Goal: Task Accomplishment & Management: Complete application form

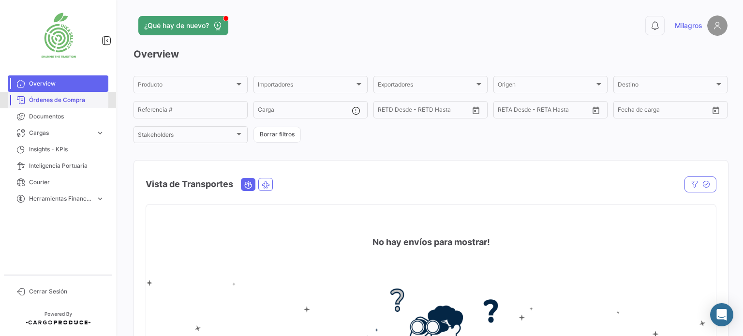
click at [62, 102] on span "Órdenes de Compra" at bounding box center [66, 100] width 75 height 9
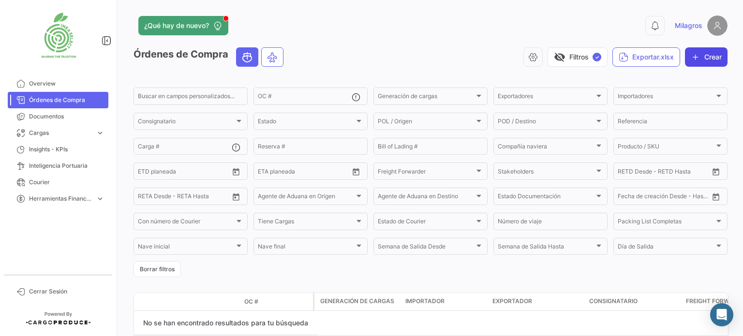
click at [708, 56] on button "Crear" at bounding box center [706, 56] width 43 height 19
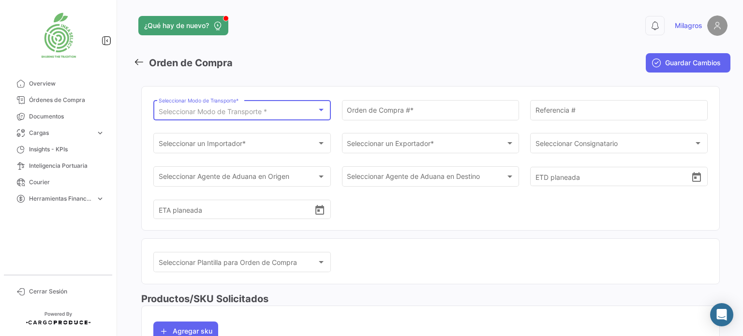
click at [322, 110] on div at bounding box center [321, 110] width 9 height 8
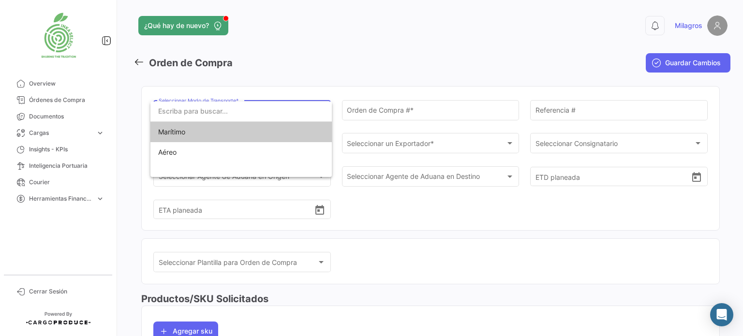
click at [227, 128] on span "Marítimo" at bounding box center [225, 132] width 135 height 20
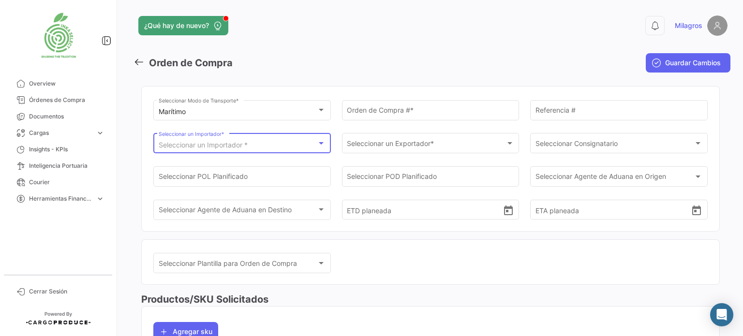
click at [319, 143] on div at bounding box center [321, 143] width 5 height 2
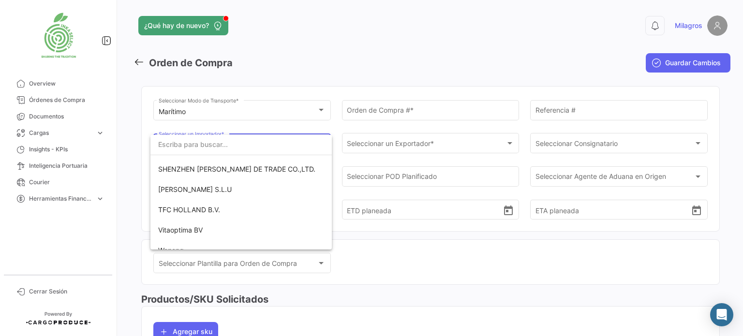
scroll to position [514, 0]
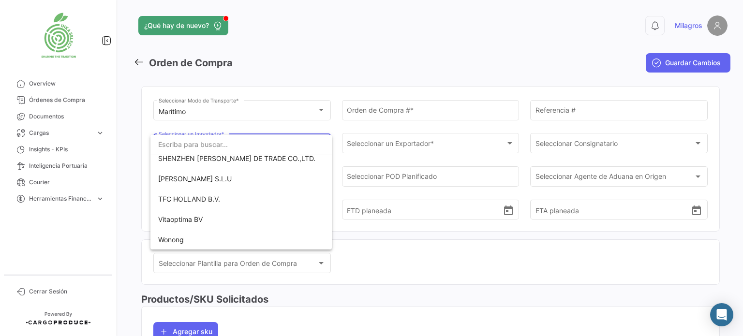
click at [101, 133] on div at bounding box center [371, 168] width 743 height 336
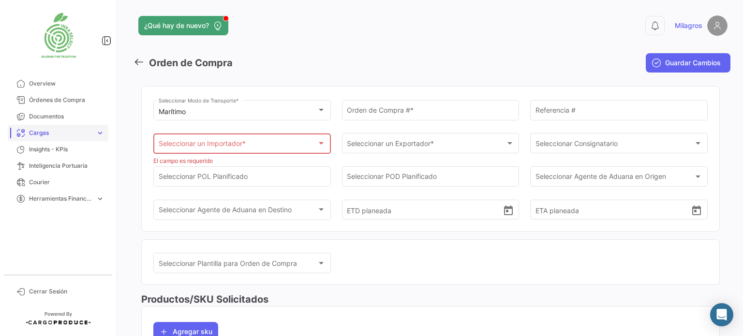
click at [98, 131] on span "expand_more" at bounding box center [100, 133] width 9 height 9
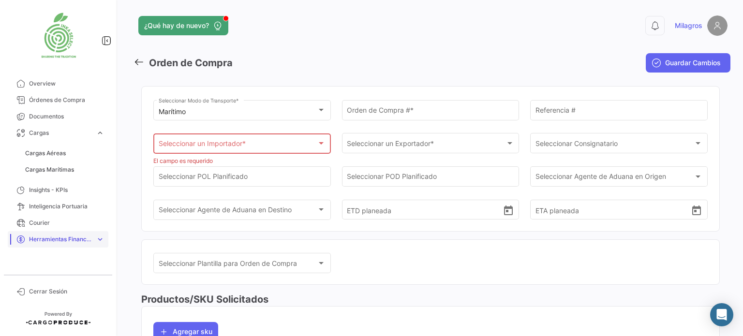
click at [101, 238] on span "expand_more" at bounding box center [100, 239] width 9 height 9
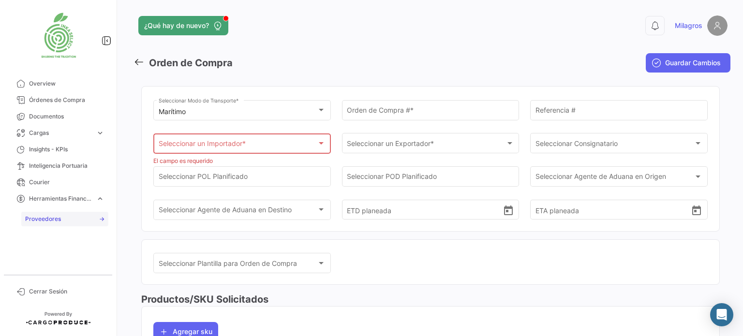
click at [47, 219] on span "Proveedores" at bounding box center [43, 219] width 36 height 9
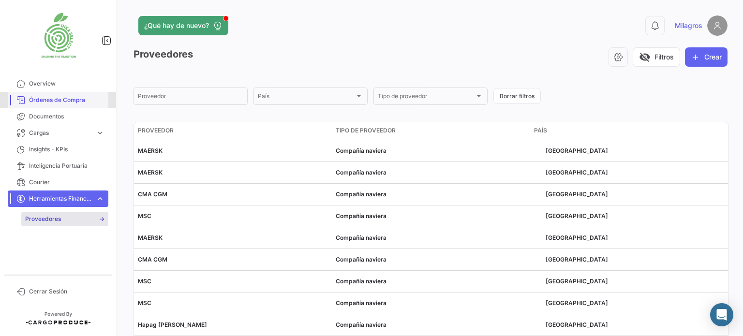
click at [69, 98] on span "Órdenes de Compra" at bounding box center [66, 100] width 75 height 9
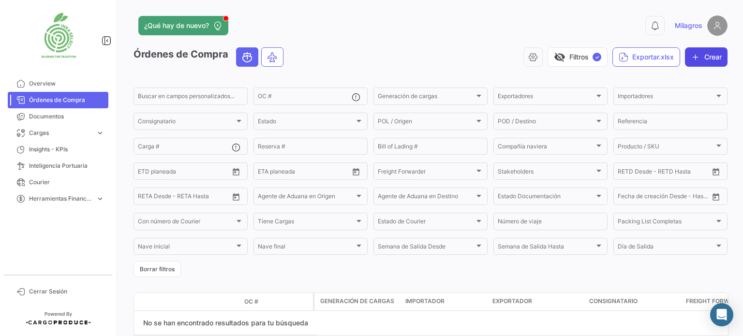
click at [704, 59] on button "Crear" at bounding box center [706, 56] width 43 height 19
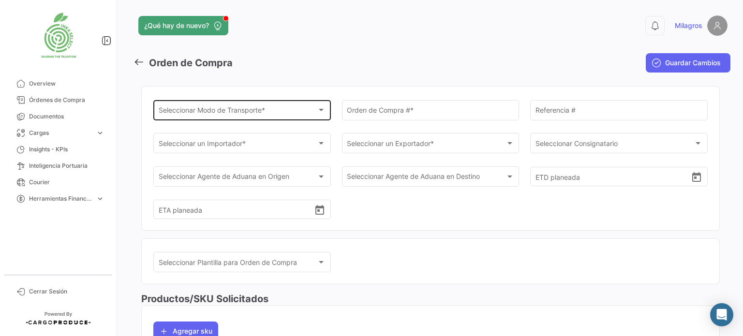
click at [320, 111] on div at bounding box center [321, 110] width 5 height 2
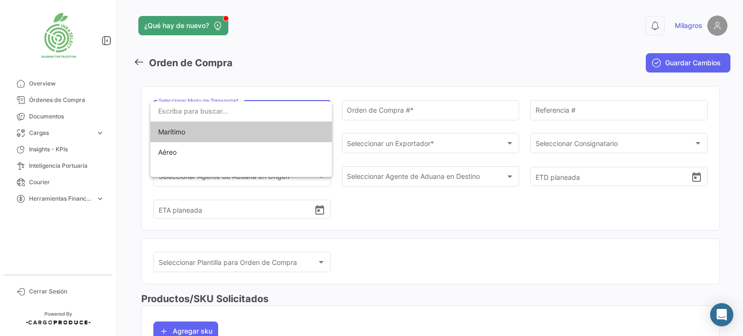
click at [190, 133] on span "Marítimo" at bounding box center [241, 132] width 166 height 20
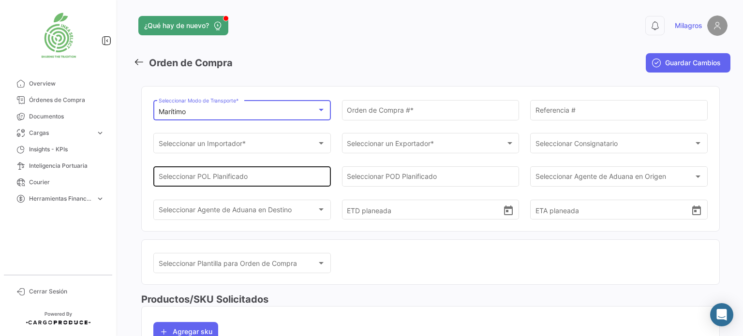
click at [319, 176] on input "Seleccionar POL Planificado" at bounding box center [242, 179] width 167 height 8
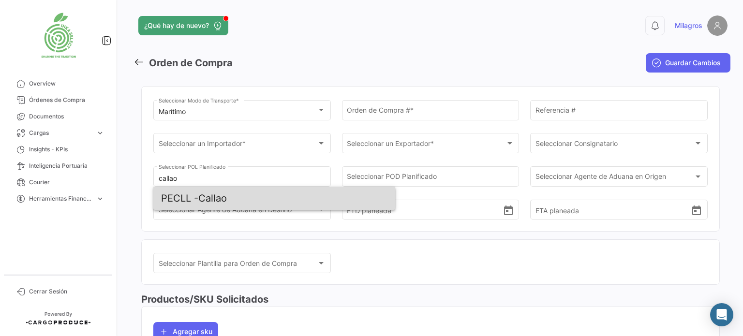
click at [198, 197] on span "PECLL -" at bounding box center [179, 198] width 37 height 12
type input "Callao"
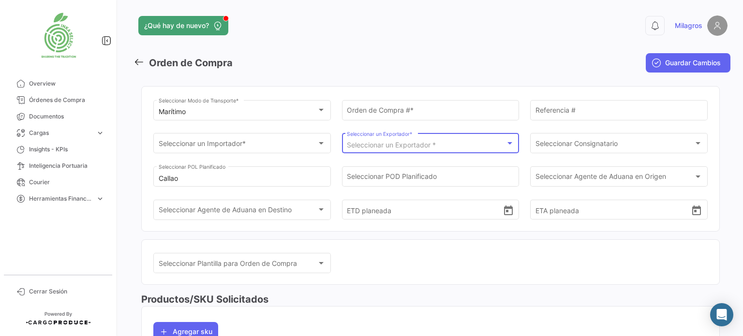
click at [509, 143] on div at bounding box center [509, 143] width 5 height 2
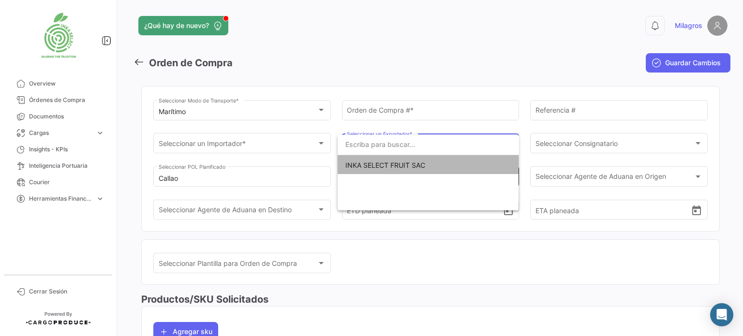
click at [437, 170] on span "INKA SELECT FRUIT SAC" at bounding box center [428, 165] width 166 height 20
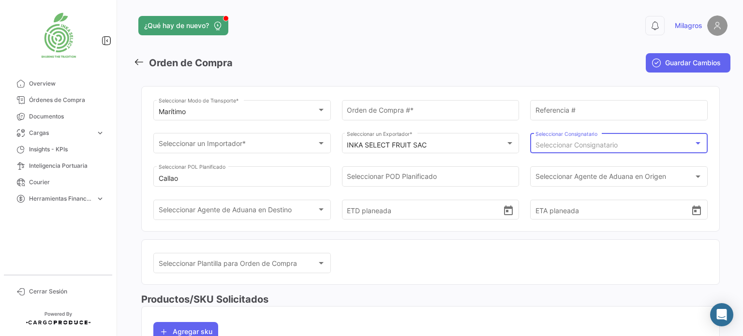
click at [696, 143] on div at bounding box center [697, 143] width 9 height 8
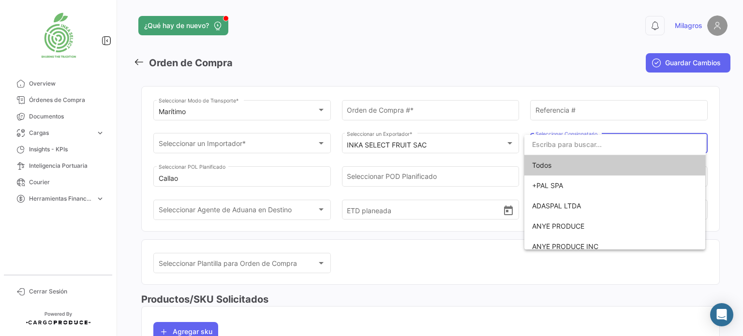
click at [445, 263] on div at bounding box center [371, 168] width 743 height 336
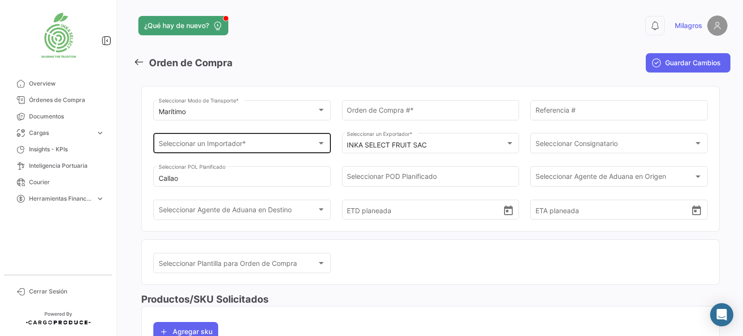
click at [321, 143] on div at bounding box center [321, 143] width 5 height 2
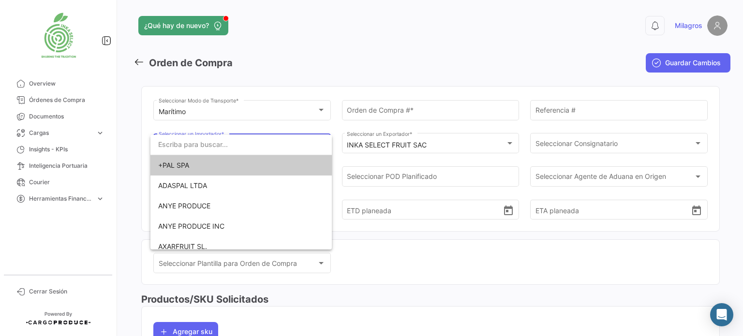
click at [396, 277] on div at bounding box center [371, 168] width 743 height 336
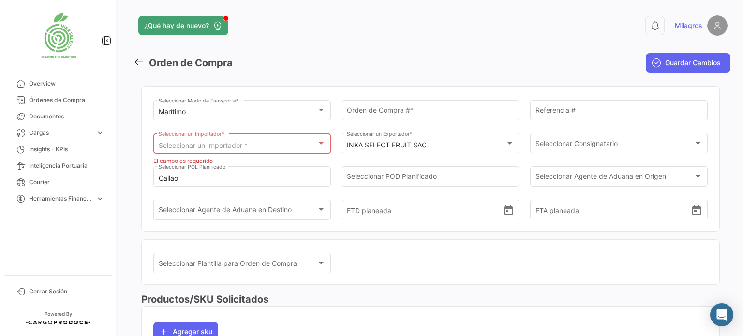
click at [320, 141] on div at bounding box center [321, 144] width 9 height 8
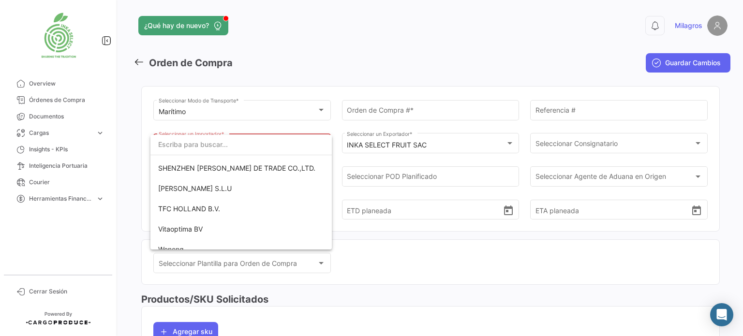
scroll to position [514, 0]
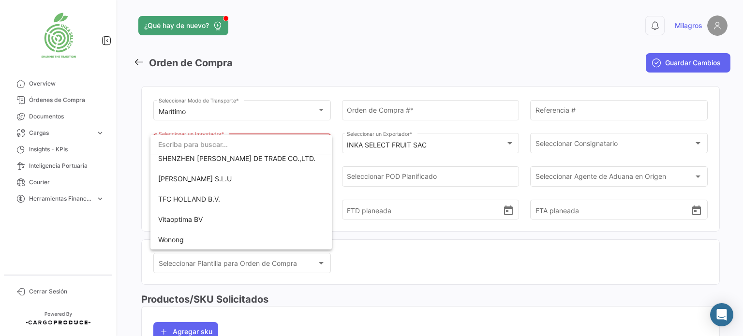
click at [458, 177] on div at bounding box center [371, 168] width 743 height 336
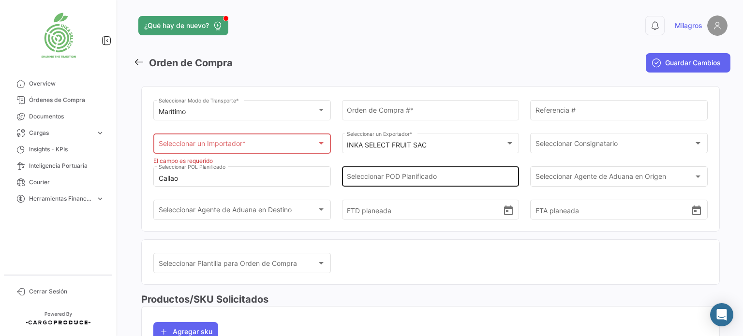
click at [356, 175] on input "Seleccionar POD Planificado" at bounding box center [430, 179] width 167 height 8
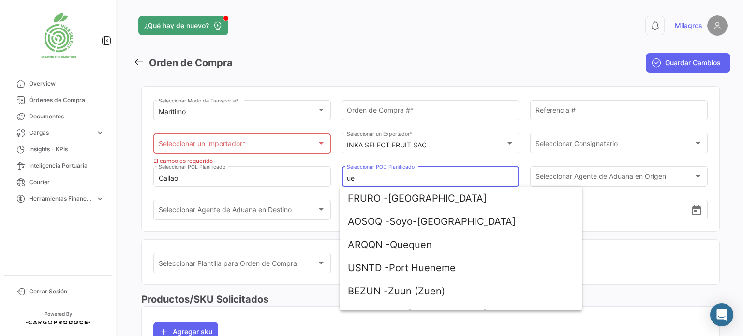
type input "u"
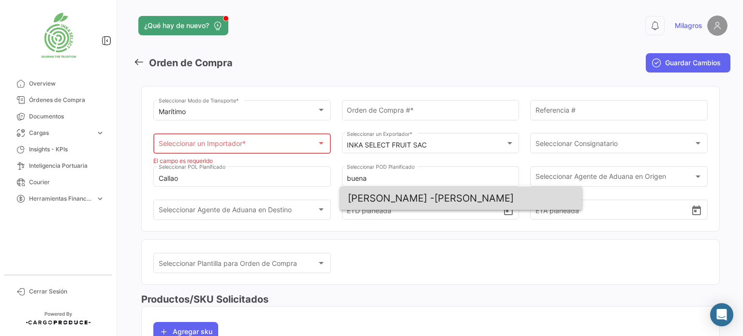
click at [406, 204] on span "[PERSON_NAME]" at bounding box center [461, 198] width 226 height 23
type input "[PERSON_NAME]"
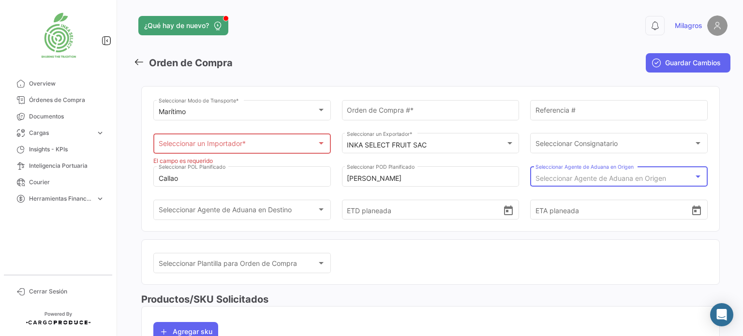
click at [695, 176] on div at bounding box center [697, 176] width 5 height 2
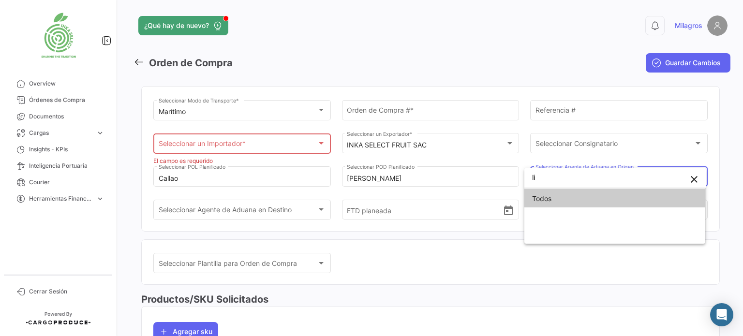
type input "l"
type input "Lipaduanas"
click at [545, 200] on span "Todos" at bounding box center [615, 199] width 166 height 20
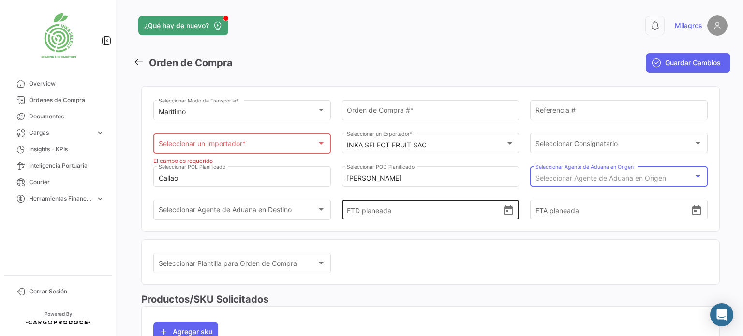
click at [350, 208] on input "ETD planeada" at bounding box center [425, 210] width 156 height 34
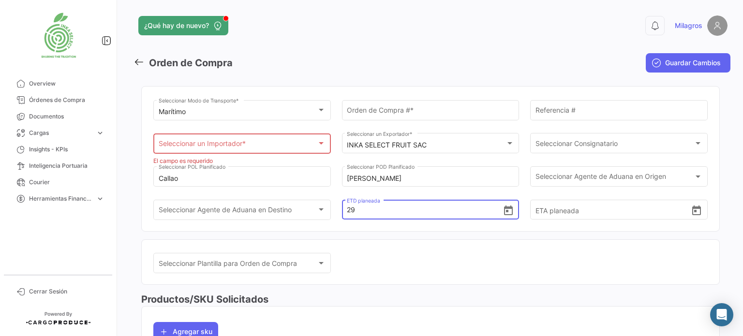
type input "2"
click at [505, 212] on icon "Open calendar" at bounding box center [508, 211] width 12 height 12
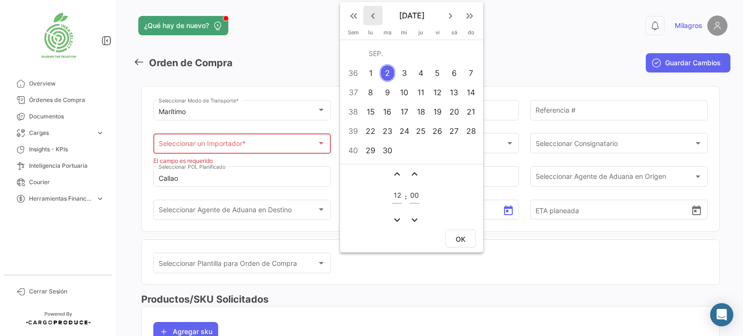
click at [372, 17] on mat-icon "keyboard_arrow_left" at bounding box center [373, 16] width 12 height 12
click at [454, 154] on div "30" at bounding box center [453, 150] width 15 height 17
click at [460, 237] on span "OK" at bounding box center [460, 239] width 10 height 8
type input "[DATE] 12:00"
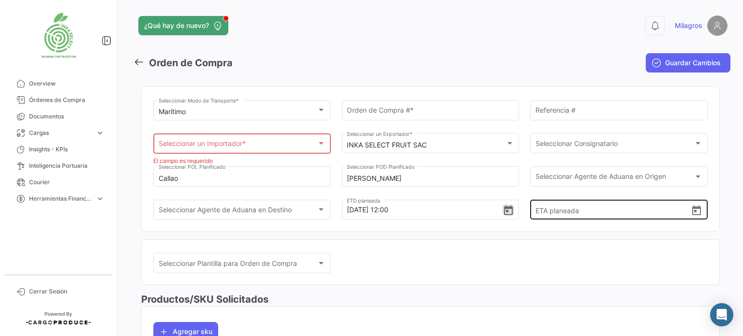
click at [692, 210] on icon "Open calendar" at bounding box center [696, 211] width 12 height 12
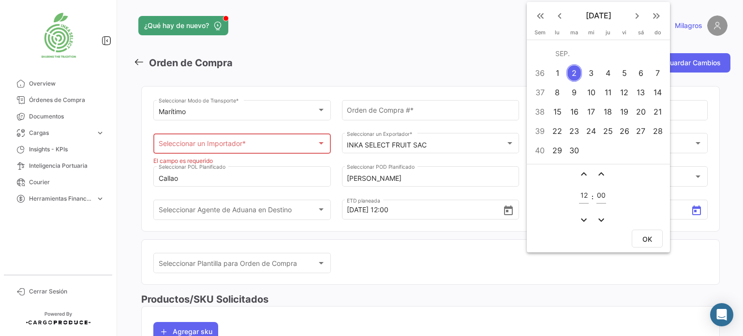
click at [607, 112] on div "18" at bounding box center [607, 111] width 15 height 17
click at [645, 239] on span "OK" at bounding box center [647, 239] width 10 height 8
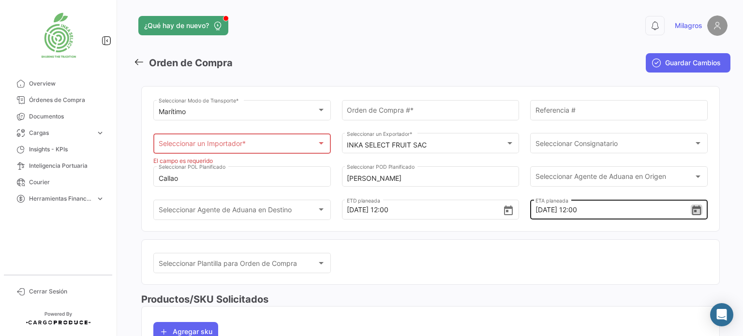
click at [693, 210] on icon "Open calendar" at bounding box center [696, 211] width 12 height 12
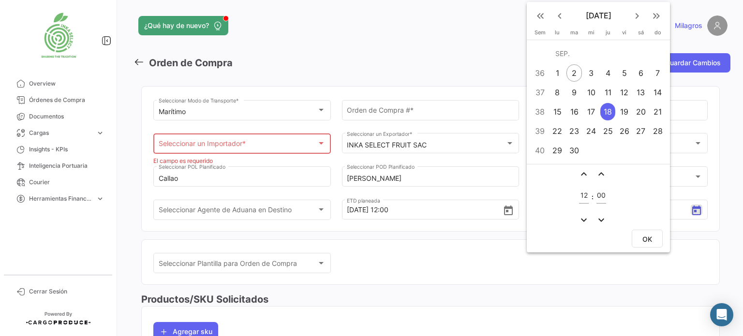
click at [660, 70] on div "7" at bounding box center [657, 72] width 15 height 17
click at [646, 243] on button "OK" at bounding box center [646, 239] width 31 height 18
type input "[DATE] 12:00"
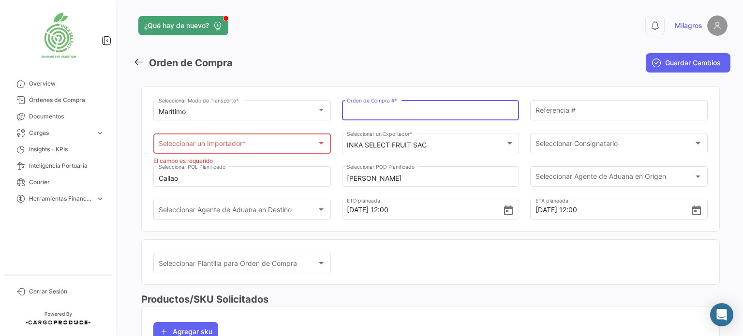
click at [421, 110] on input "Orden de Compra # *" at bounding box center [430, 112] width 167 height 8
paste input "42713454959"
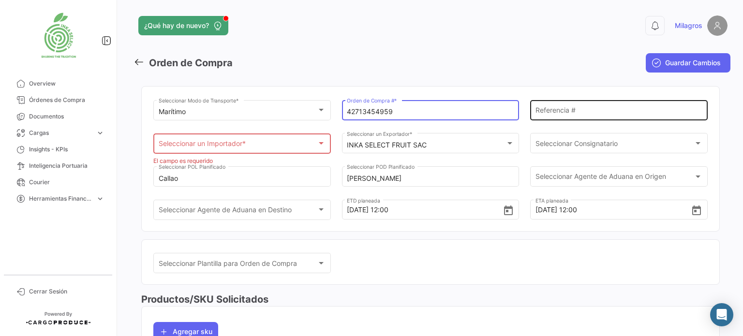
type input "42713454959"
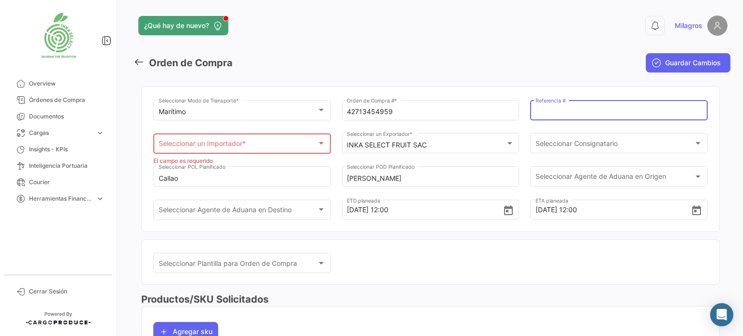
click at [593, 109] on input "Referencia #" at bounding box center [618, 112] width 167 height 8
type input "p"
type input "PL 001"
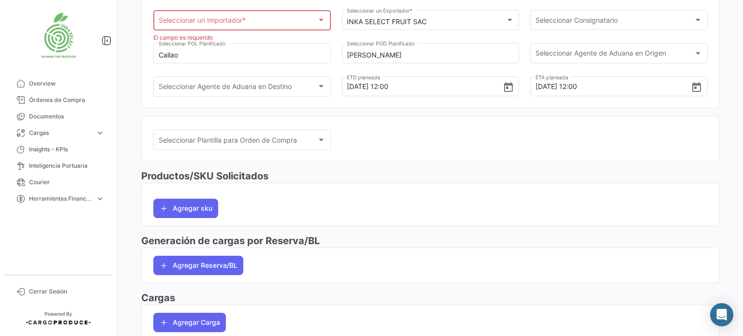
scroll to position [145, 0]
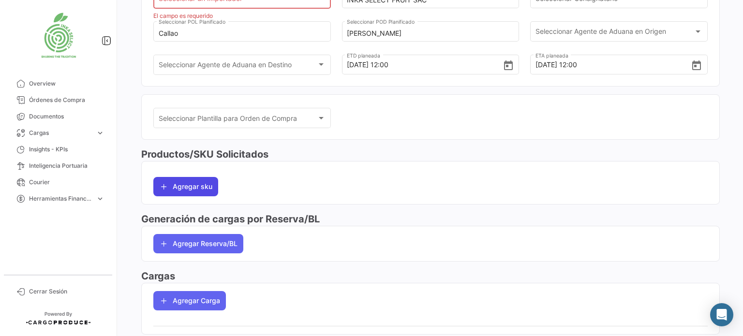
click at [190, 186] on button "Agregar sku" at bounding box center [185, 186] width 65 height 19
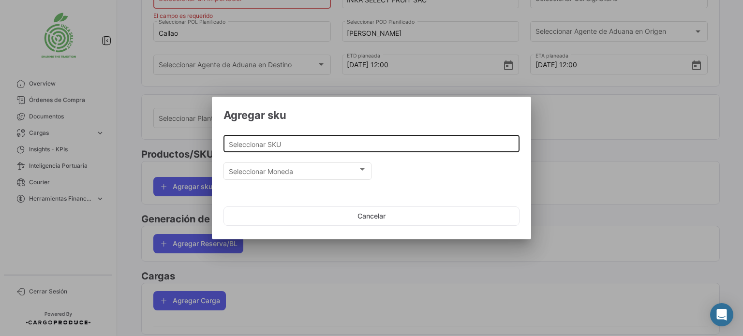
click at [250, 142] on input "Seleccionar SKU" at bounding box center [372, 144] width 286 height 8
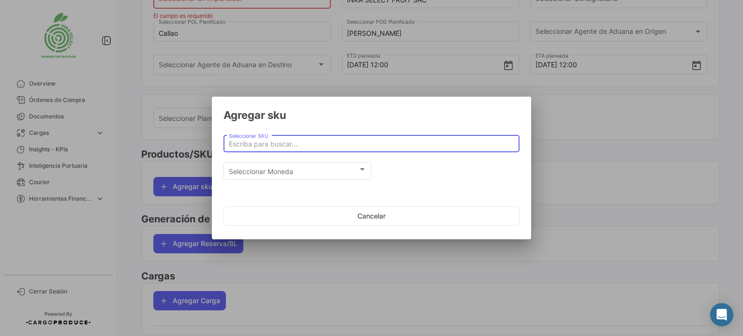
paste input "UVA FRESCA VARIEDAD RED GLOBE CAT I CAL XL"
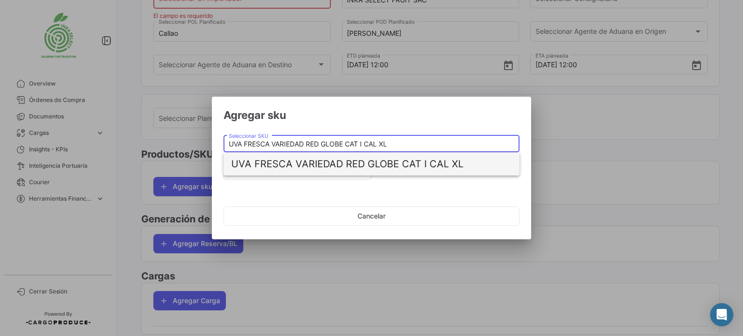
type input "UVA FRESCA VARIEDAD RED GLOBE CAT I CAL XL"
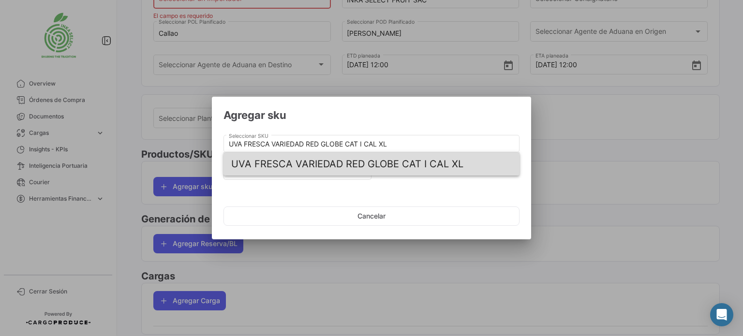
click at [344, 162] on span "UVA FRESCA VARIEDAD RED GLOBE CAT I CAL XL" at bounding box center [371, 163] width 280 height 23
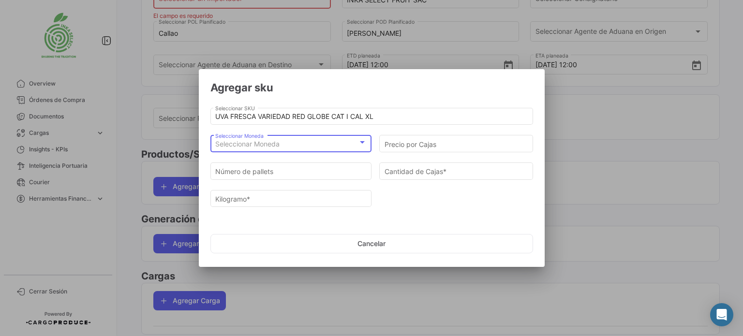
click at [362, 143] on div at bounding box center [362, 142] width 5 height 2
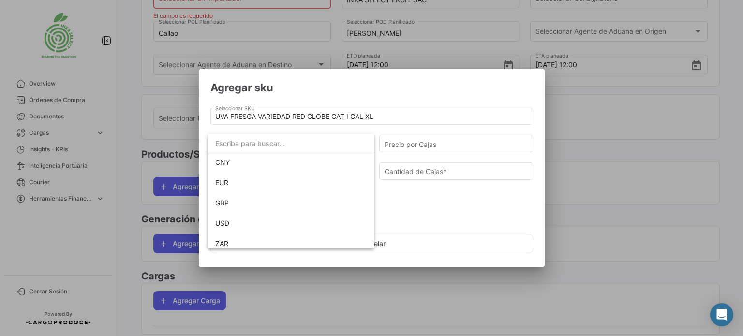
scroll to position [88, 0]
click at [252, 218] on span "USD" at bounding box center [290, 218] width 151 height 20
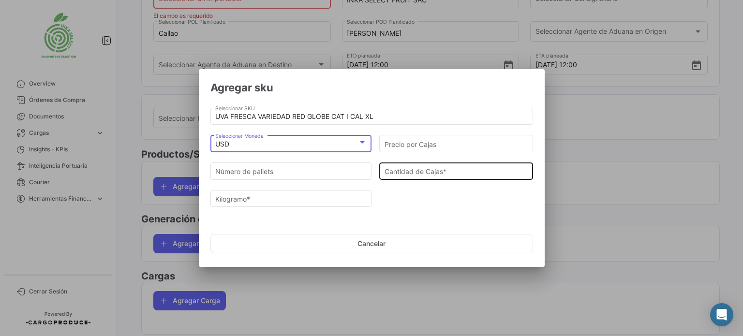
click at [415, 173] on input "Cantidad de Cajas *" at bounding box center [456, 172] width 144 height 8
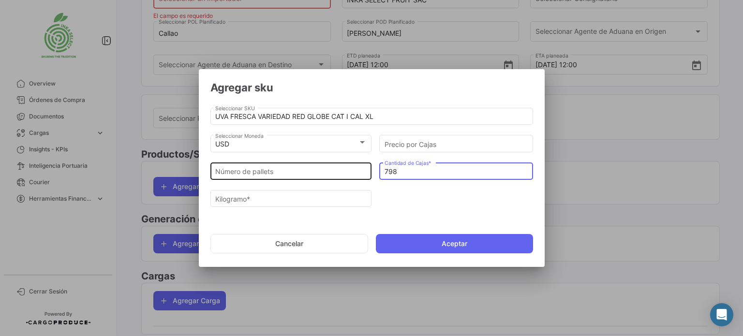
type input "798"
click at [256, 173] on input "Número de pallets" at bounding box center [290, 172] width 151 height 8
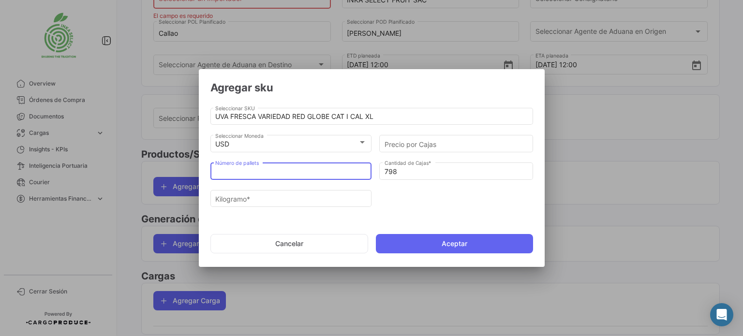
type input "9"
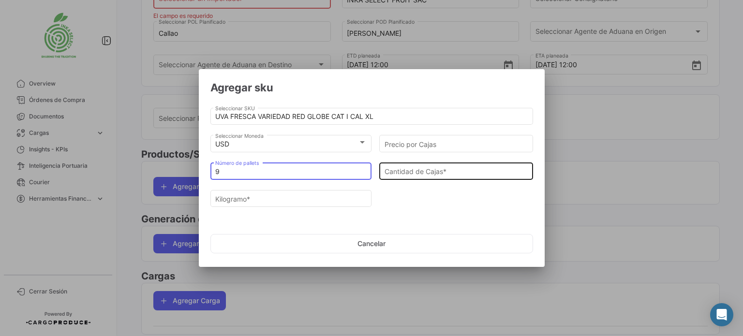
type input "9"
click at [400, 173] on input "Cantidad de Cajas *" at bounding box center [456, 172] width 144 height 8
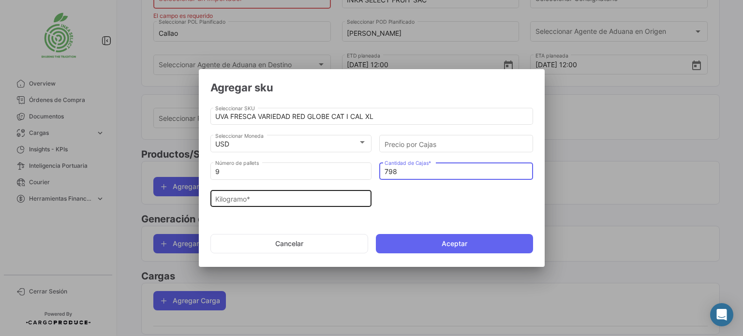
type input "798"
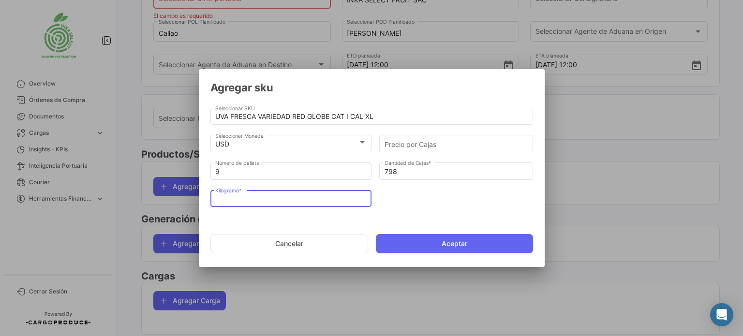
click at [251, 203] on input "Kilogramo *" at bounding box center [290, 199] width 151 height 8
type input "6543.6"
click at [416, 145] on input "Precio por Cajas" at bounding box center [456, 144] width 144 height 8
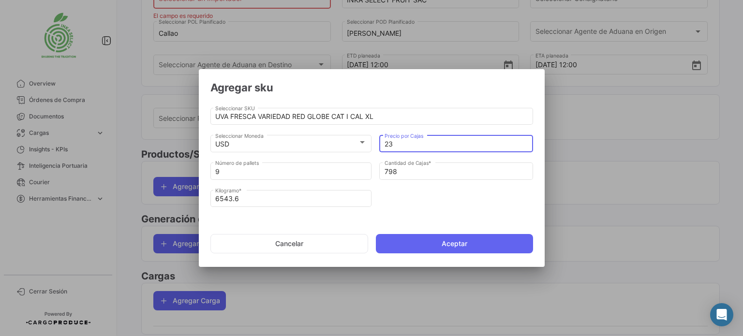
type input "23"
click at [416, 193] on div "9 Número de pallets 798 Cantidad [PERSON_NAME] * 6543.6 Kilogramo *" at bounding box center [371, 188] width 322 height 55
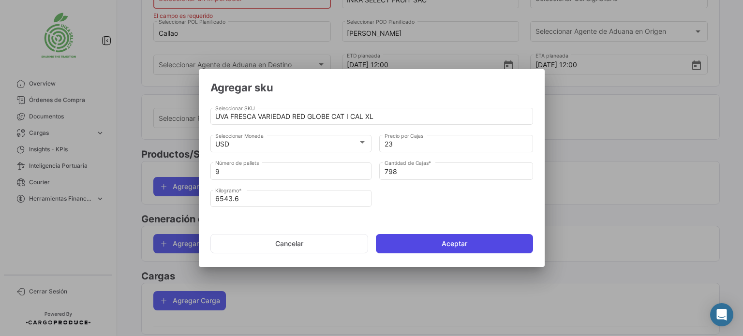
click at [452, 245] on button "Aceptar" at bounding box center [454, 243] width 157 height 19
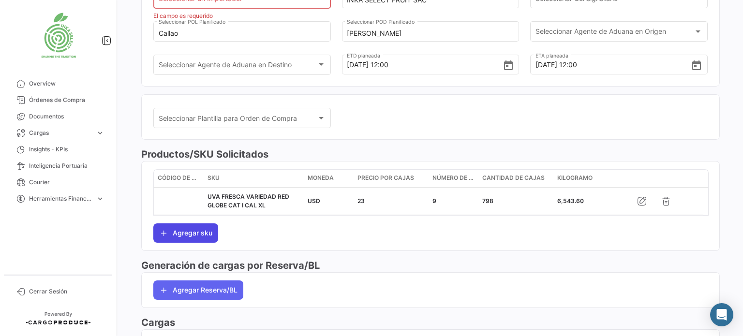
click at [185, 232] on button "Agregar sku" at bounding box center [185, 232] width 65 height 19
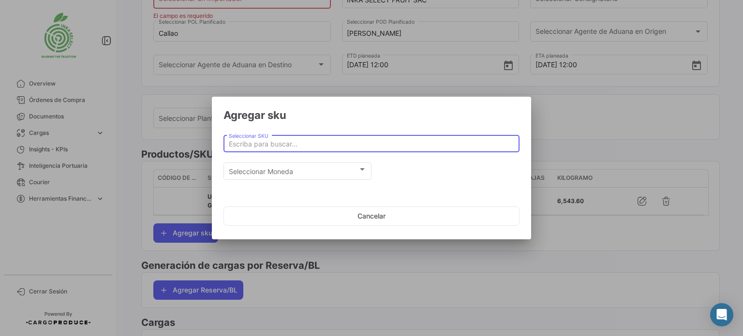
click at [248, 141] on input "Seleccionar SKU" at bounding box center [372, 144] width 286 height 8
paste input "UVA FRESCA VARIEDAD RED GLOBE CAT I CAL J"
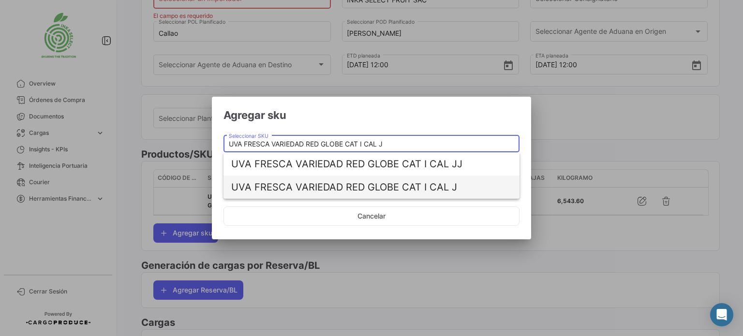
type input "UVA FRESCA VARIEDAD RED GLOBE CAT I CAL J"
click at [391, 184] on span "UVA FRESCA VARIEDAD RED GLOBE CAT I CAL J" at bounding box center [371, 186] width 280 height 23
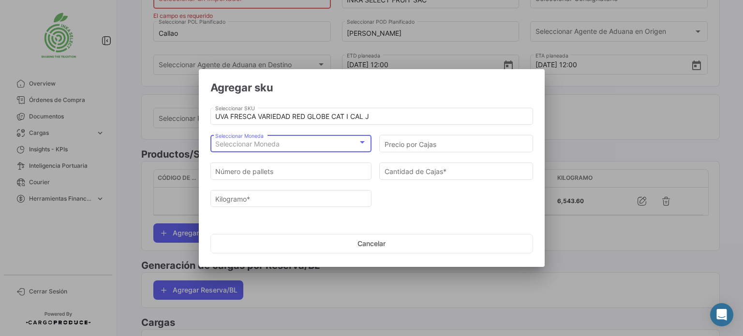
click at [363, 141] on div at bounding box center [362, 142] width 9 height 8
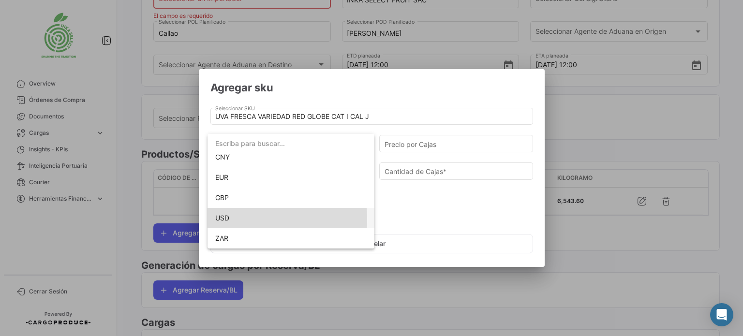
click at [225, 219] on span "USD" at bounding box center [222, 218] width 14 height 8
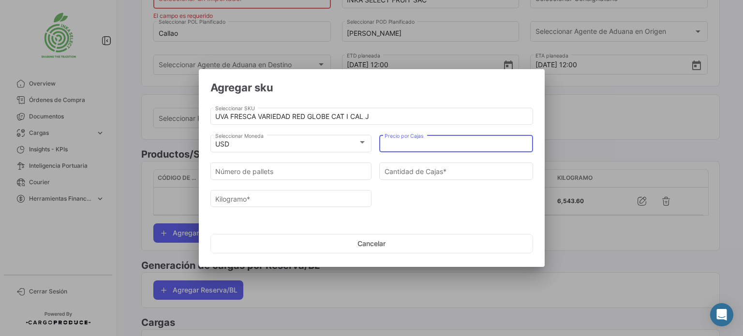
click at [424, 143] on input "Precio por Cajas" at bounding box center [456, 144] width 144 height 8
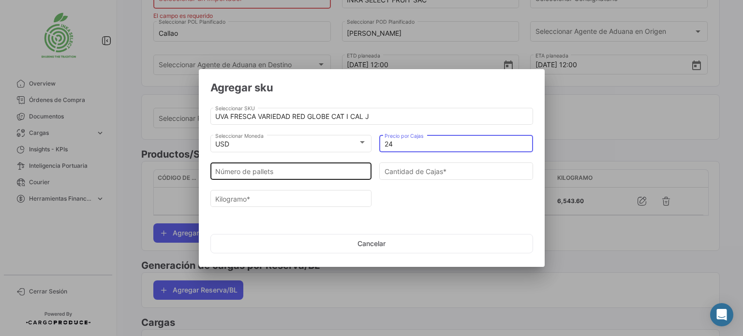
type input "24"
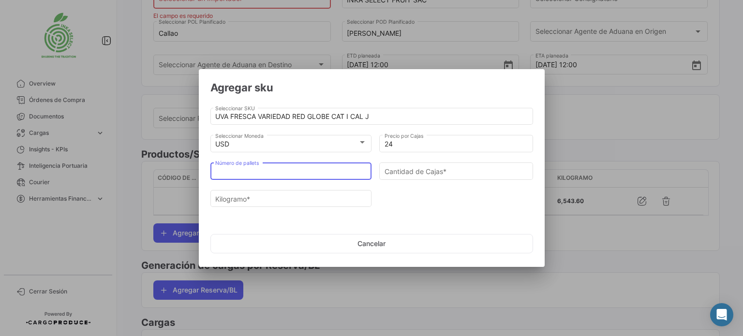
click at [297, 175] on input "Número de pallets" at bounding box center [290, 172] width 151 height 8
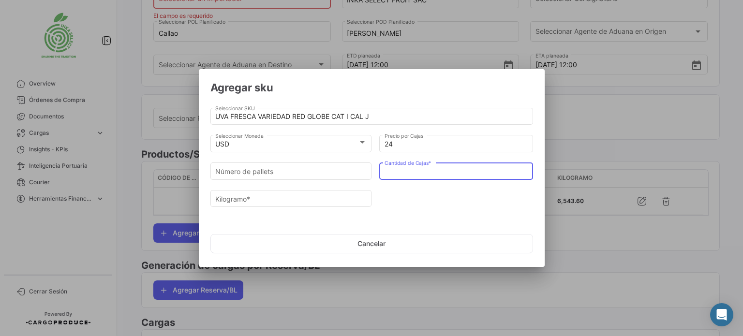
click at [410, 171] on input "Cantidad de Cajas *" at bounding box center [456, 172] width 144 height 8
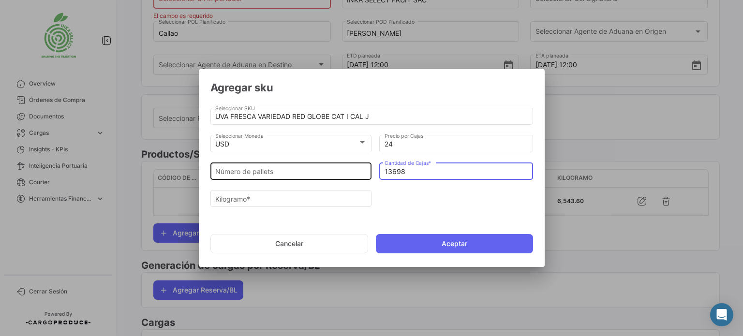
type input "13698"
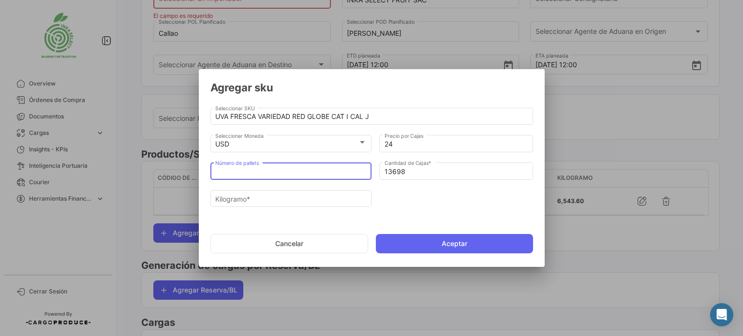
click at [237, 171] on input "Número de pallets" at bounding box center [290, 172] width 151 height 8
type input "1"
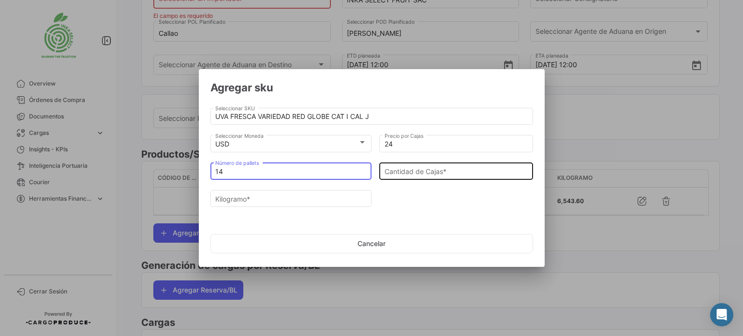
type input "14"
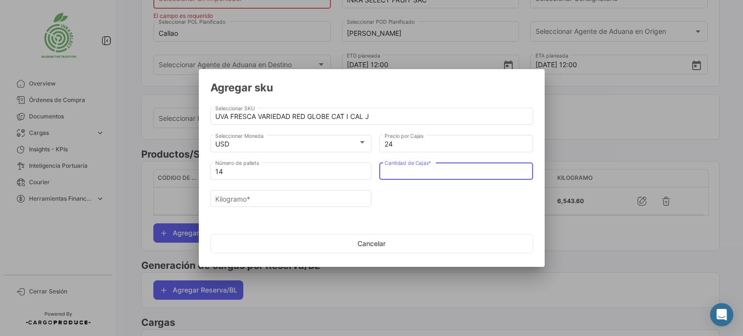
click at [407, 172] on input "Cantidad de Cajas *" at bounding box center [456, 172] width 144 height 8
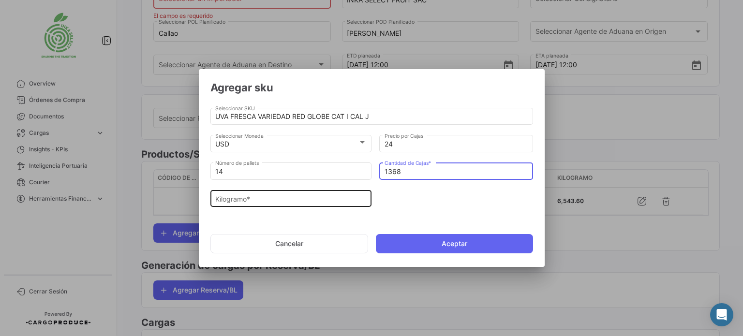
type input "1368"
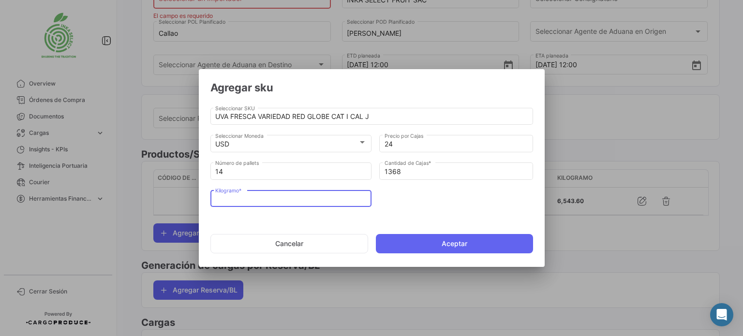
click at [250, 201] on input "Kilogramo *" at bounding box center [290, 199] width 151 height 8
type input "11217.6"
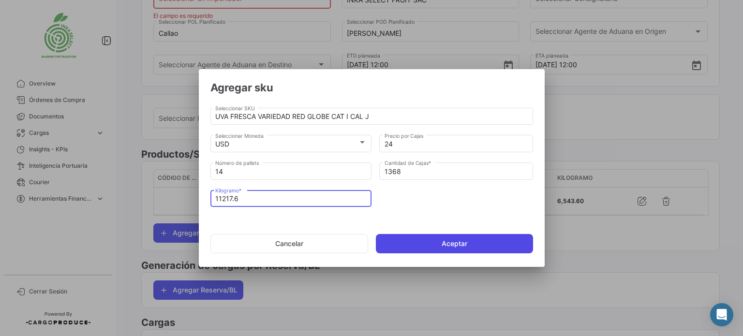
click at [457, 244] on button "Aceptar" at bounding box center [454, 243] width 157 height 19
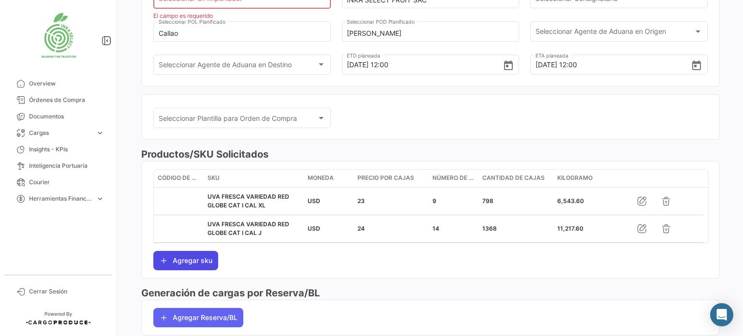
click at [190, 259] on button "Agregar sku" at bounding box center [185, 260] width 65 height 19
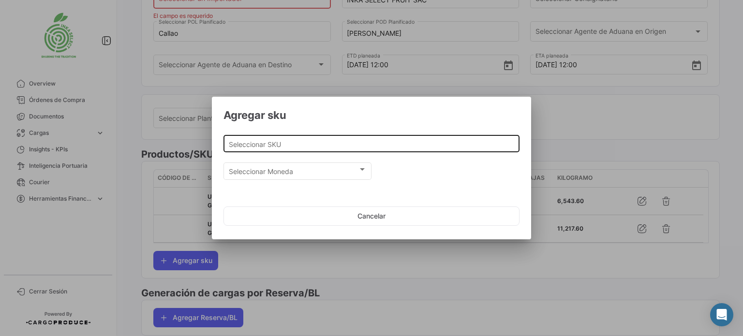
click at [249, 146] on input "Seleccionar SKU" at bounding box center [372, 144] width 286 height 8
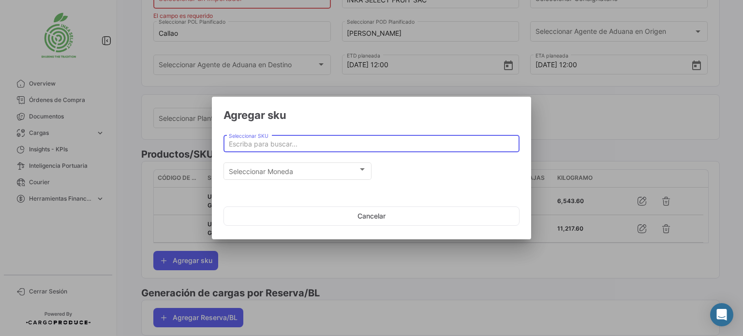
paste input "UVA FRESCA VARIEDAD RED GLOBE CAT I CAL JJ"
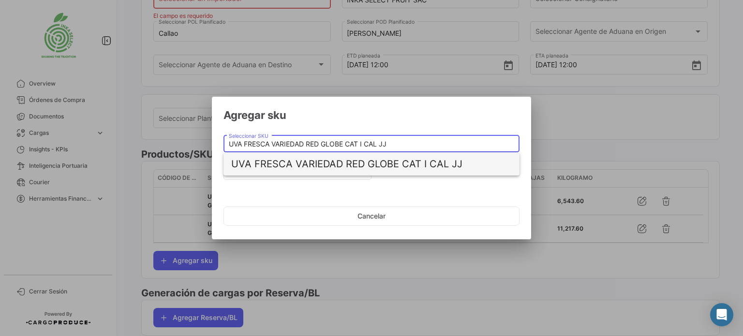
type input "UVA FRESCA VARIEDAD RED GLOBE CAT I CAL JJ"
click at [408, 162] on span "UVA FRESCA VARIEDAD RED GLOBE CAT I CAL JJ" at bounding box center [371, 163] width 280 height 23
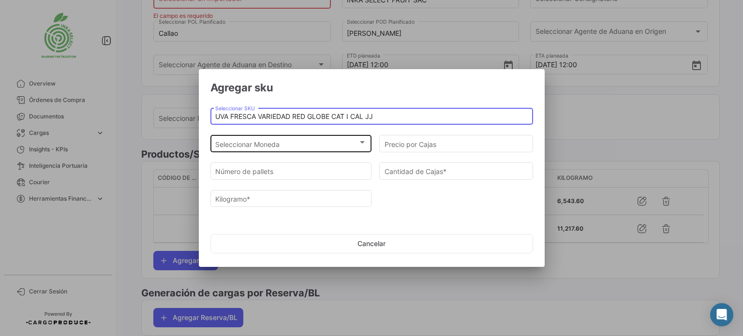
click at [360, 146] on div "Seleccionar Moneda" at bounding box center [290, 144] width 151 height 8
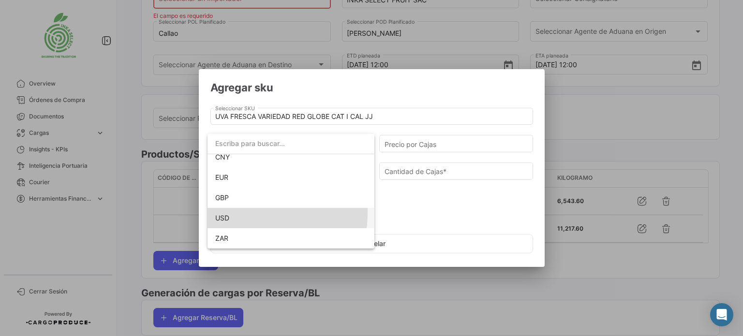
click at [239, 212] on span "USD" at bounding box center [290, 218] width 151 height 20
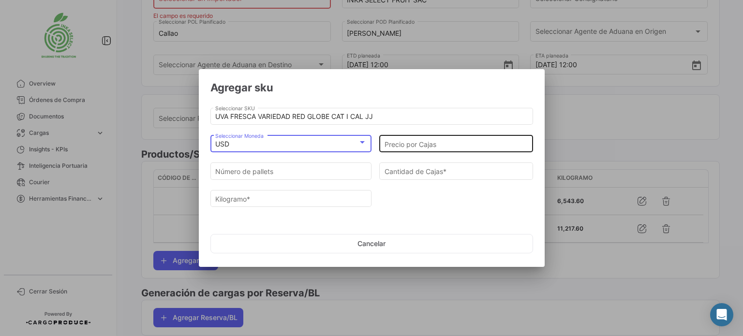
click at [400, 141] on input "Precio por Cajas" at bounding box center [456, 144] width 144 height 8
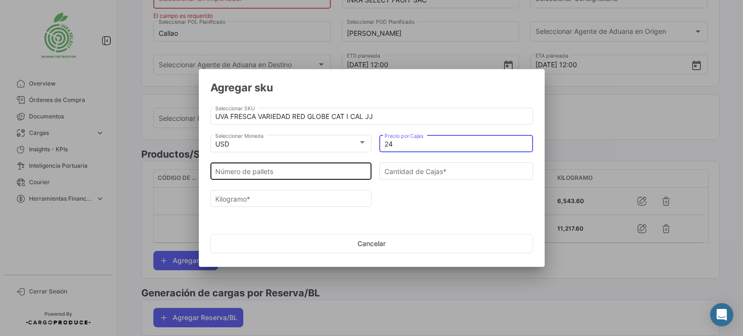
type input "24"
click at [267, 172] on input "Número de pallets" at bounding box center [290, 172] width 151 height 8
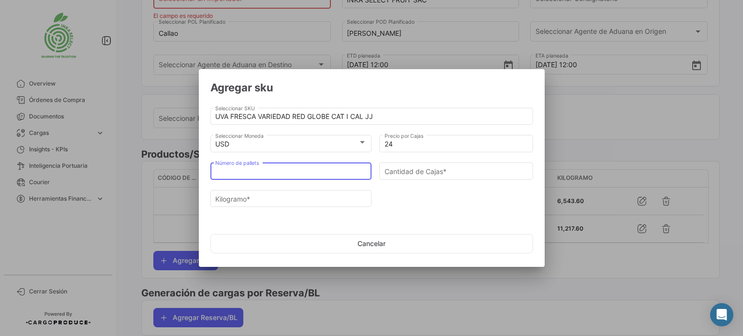
type input "2"
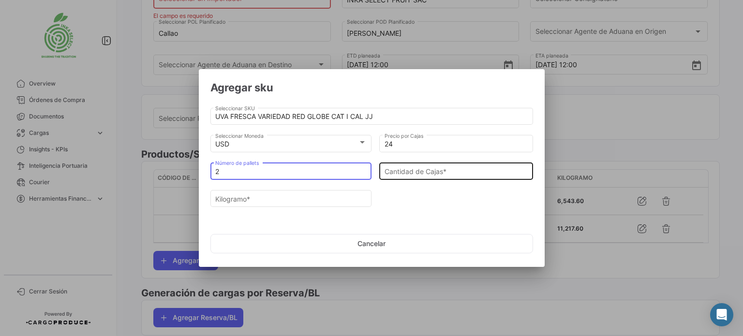
type input "2"
click at [402, 174] on input "Cantidad de Cajas *" at bounding box center [456, 172] width 144 height 8
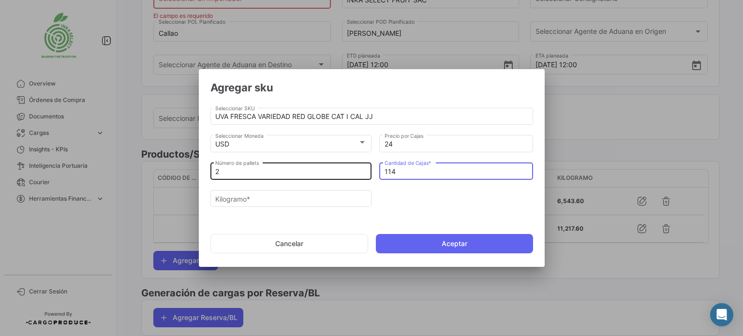
type input "114"
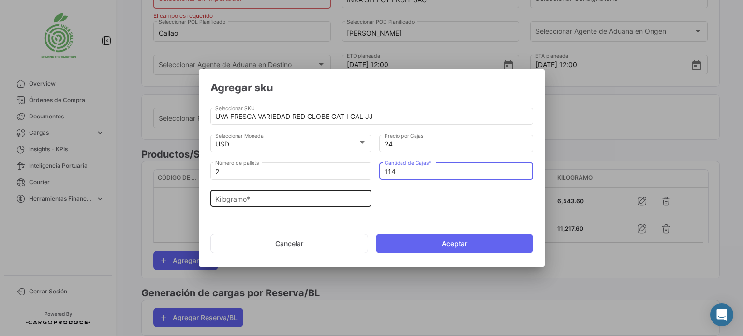
click at [238, 202] on input "Kilogramo *" at bounding box center [290, 199] width 151 height 8
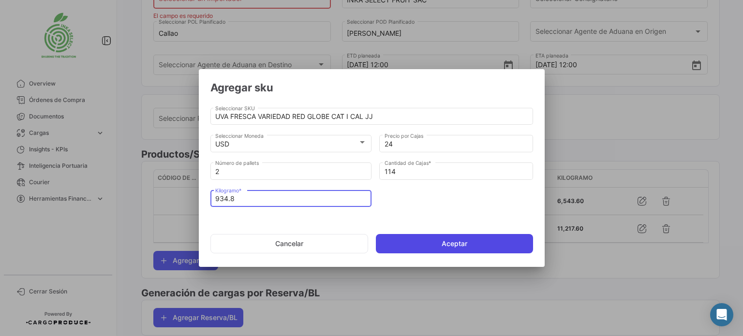
type input "934.8"
click at [439, 244] on button "Aceptar" at bounding box center [454, 243] width 157 height 19
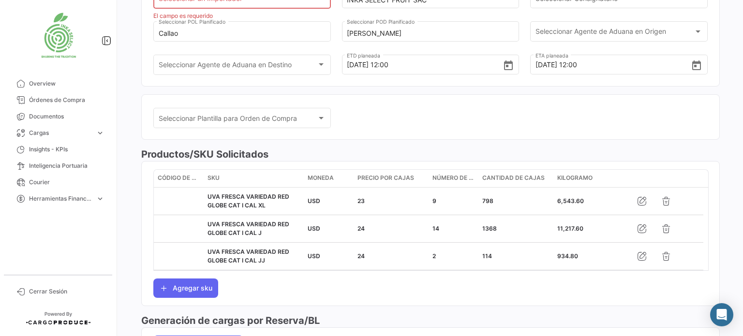
click at [477, 286] on div "Código de SKU SKU Moneda Precio por Cajas Número de pallets Cantidad [PERSON_NA…" at bounding box center [430, 233] width 554 height 129
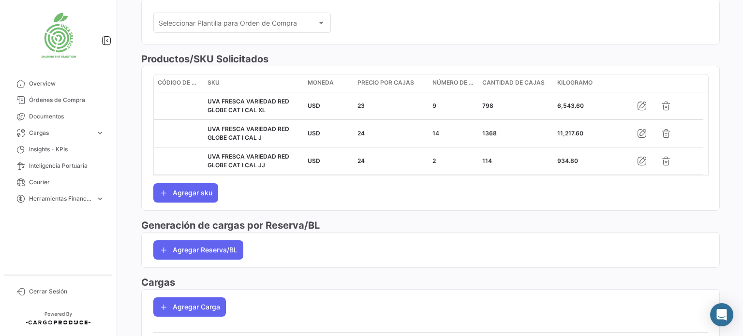
scroll to position [242, 0]
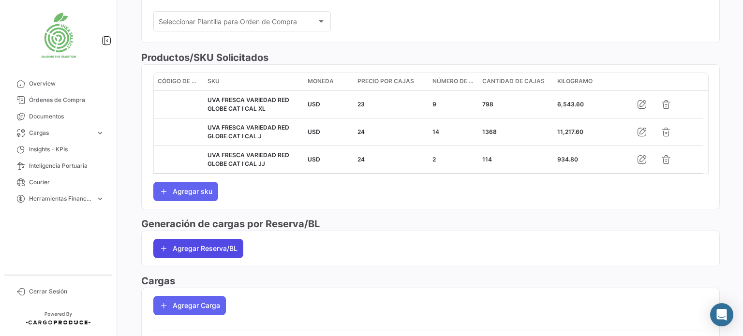
click at [216, 248] on button "Agregar Reserva/BL" at bounding box center [198, 248] width 90 height 19
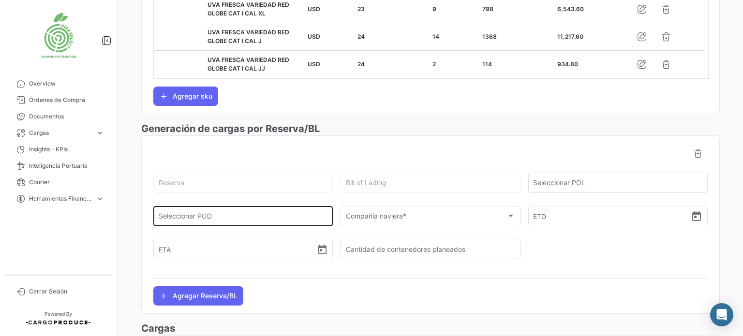
scroll to position [338, 0]
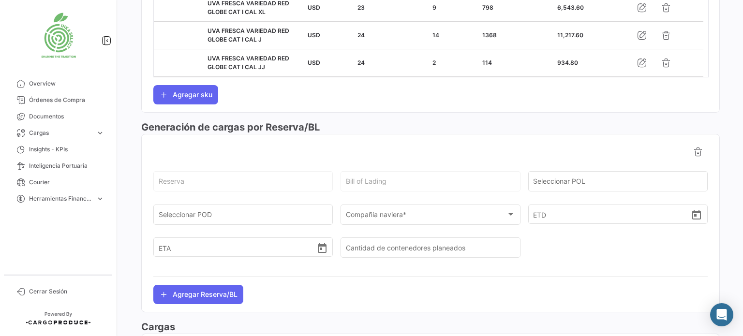
click at [182, 174] on div "Reserva" at bounding box center [243, 180] width 169 height 22
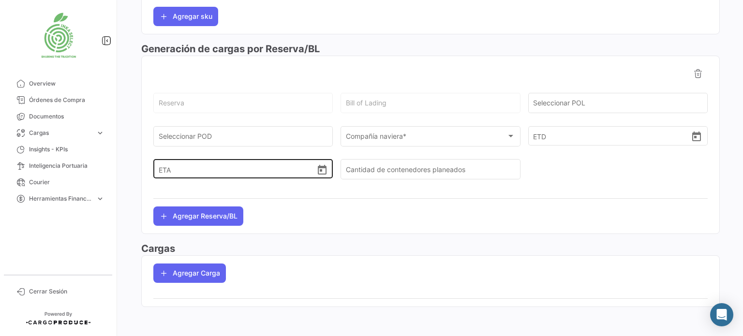
scroll to position [417, 0]
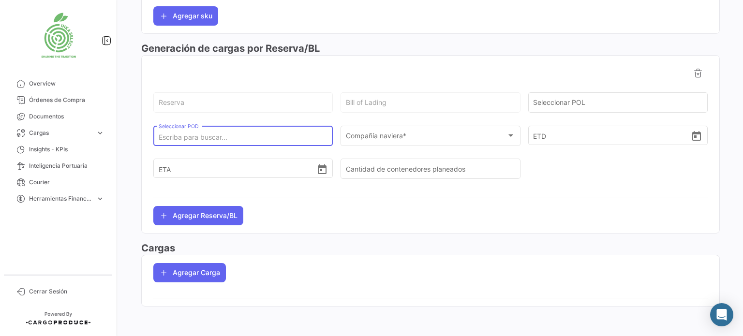
click at [221, 134] on input "Seleccionar POD" at bounding box center [243, 137] width 169 height 8
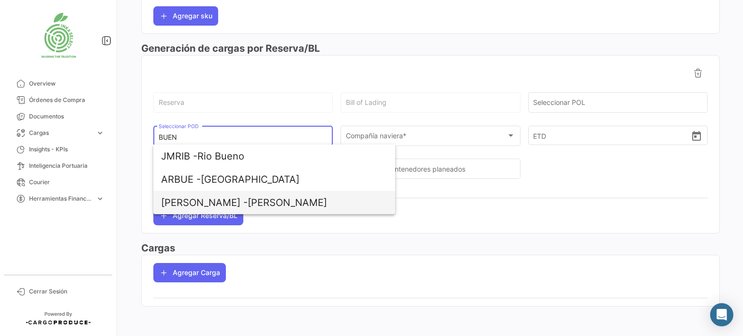
click at [212, 204] on span "[PERSON_NAME]" at bounding box center [274, 202] width 226 height 23
type input "[PERSON_NAME]"
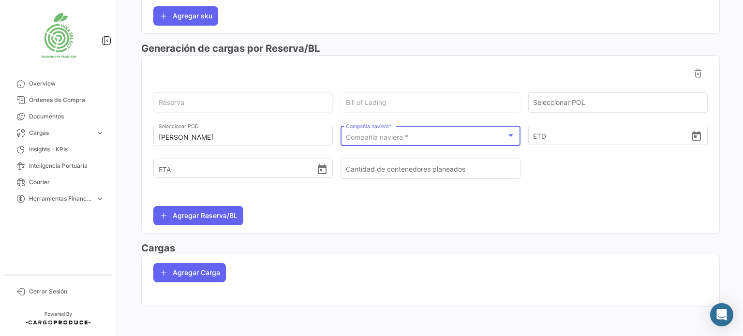
click at [506, 136] on div at bounding box center [510, 136] width 9 height 8
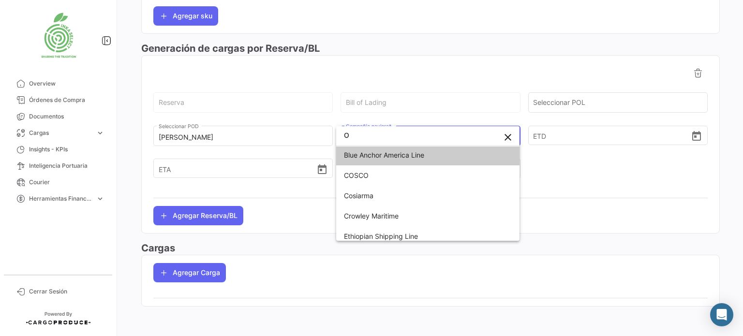
scroll to position [0, 0]
type input "ON"
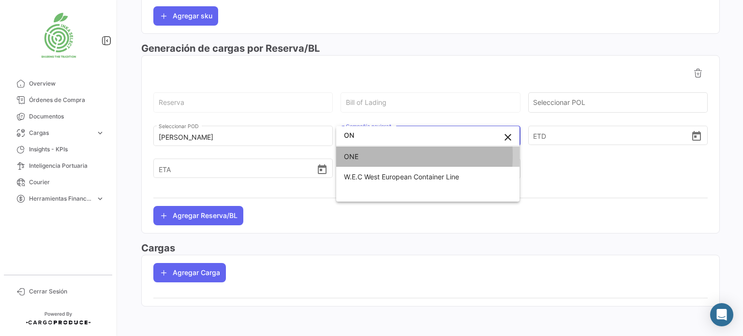
click at [354, 156] on span "ONE" at bounding box center [351, 156] width 15 height 8
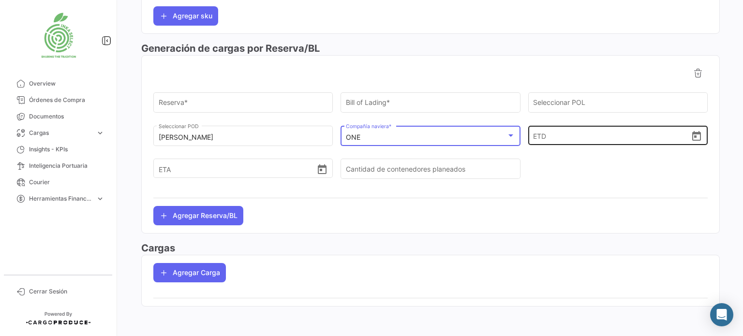
click at [690, 137] on icon "Open calendar" at bounding box center [696, 137] width 12 height 12
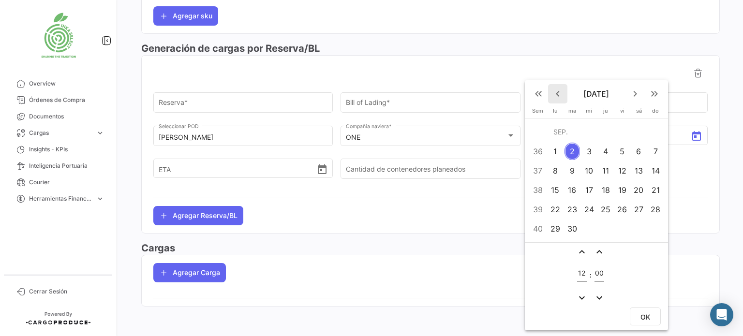
click at [556, 94] on mat-icon "keyboard_arrow_left" at bounding box center [558, 94] width 12 height 12
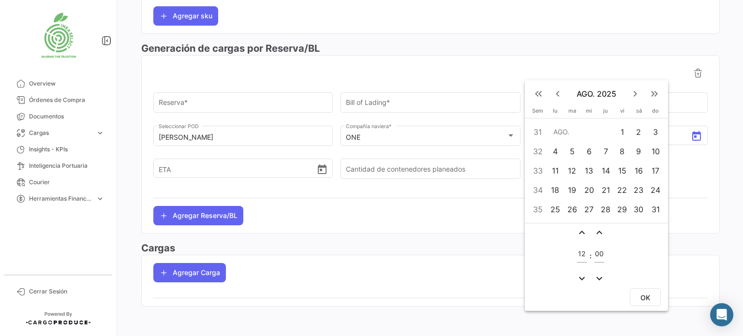
click at [641, 209] on div "30" at bounding box center [638, 209] width 15 height 17
click at [648, 293] on span "OK" at bounding box center [645, 297] width 10 height 8
type input "[DATE] 12:00"
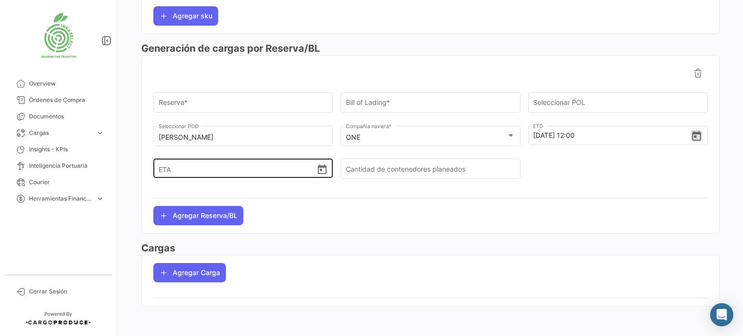
click at [326, 172] on div "ETA" at bounding box center [242, 167] width 179 height 21
click at [320, 169] on icon "Open calendar" at bounding box center [322, 169] width 9 height 10
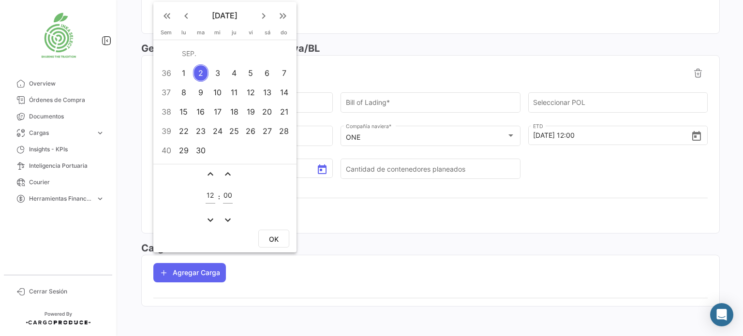
click at [267, 75] on div "6" at bounding box center [267, 72] width 15 height 17
click at [273, 241] on span "OK" at bounding box center [274, 239] width 10 height 8
type input "[DATE] 12:00"
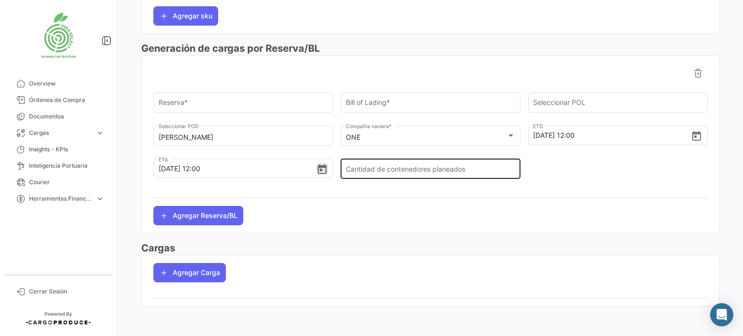
click at [362, 168] on input "Cantidad de contenedores planeados" at bounding box center [430, 171] width 169 height 8
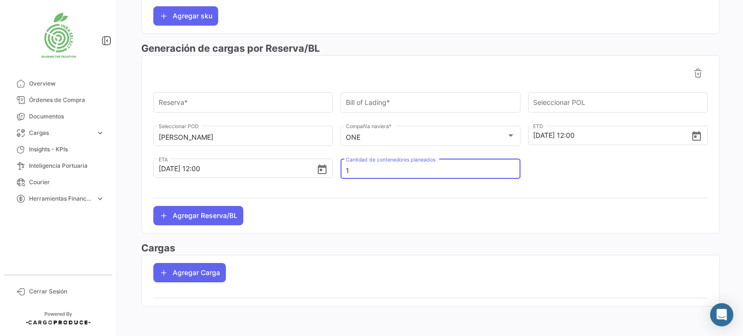
type input "1"
click at [410, 189] on mat-form-field "1 Cantidad de contenedores planeados" at bounding box center [429, 173] width 179 height 33
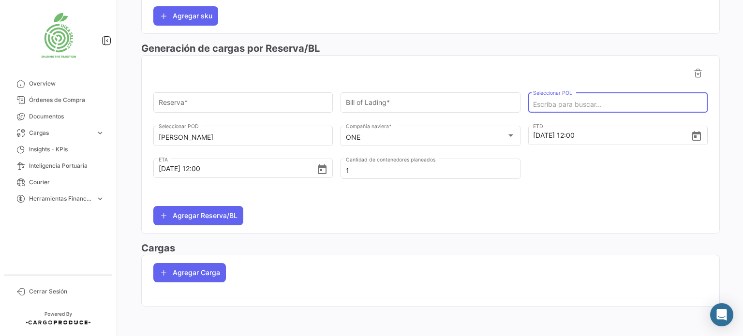
click at [554, 101] on input "Seleccionar POL" at bounding box center [617, 105] width 169 height 8
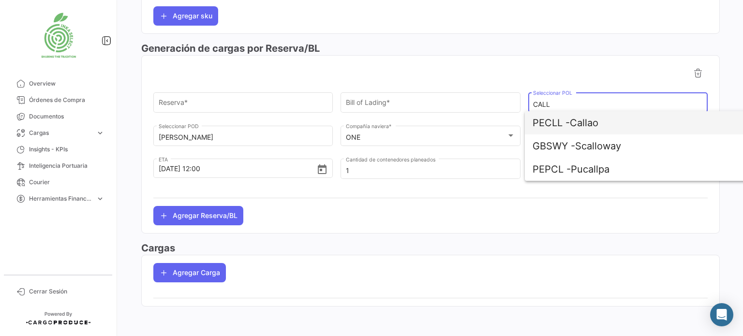
click at [593, 126] on span "PECLL - [GEOGRAPHIC_DATA]" at bounding box center [645, 122] width 226 height 23
type input "Callao"
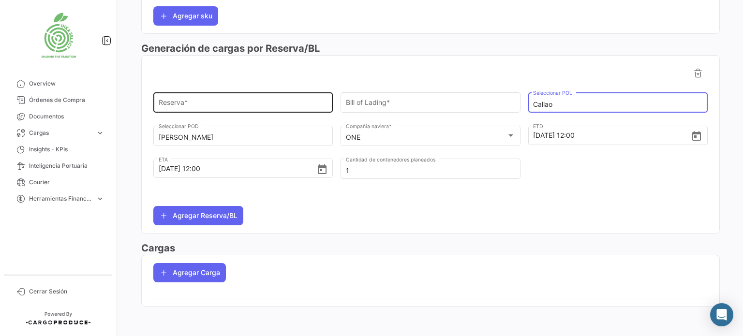
click at [202, 102] on input "Reserva *" at bounding box center [243, 105] width 169 height 8
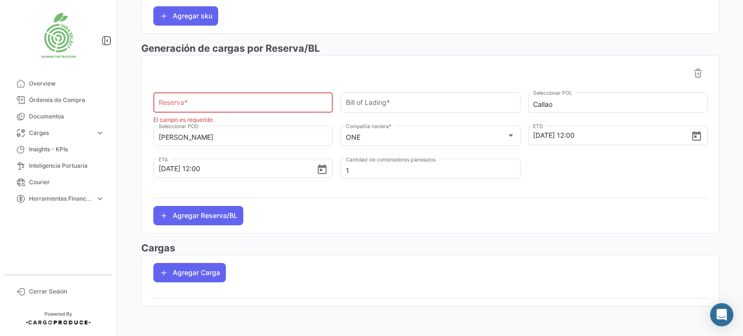
drag, startPoint x: 204, startPoint y: 98, endPoint x: 186, endPoint y: 102, distance: 18.4
click at [186, 102] on input "Reserva *" at bounding box center [243, 105] width 169 height 8
paste input "LIMF17602900"
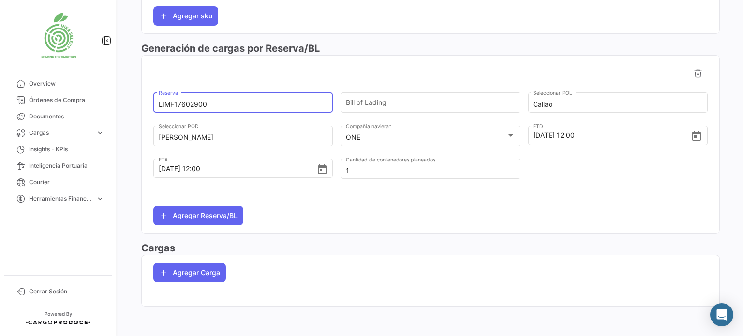
type input "LIMF17602900"
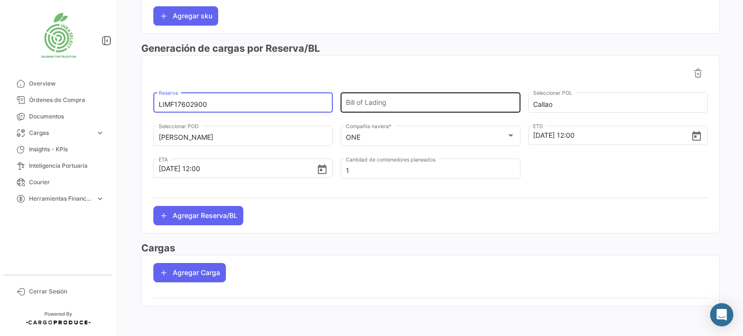
click at [365, 101] on input "Bill of Lading" at bounding box center [430, 105] width 169 height 8
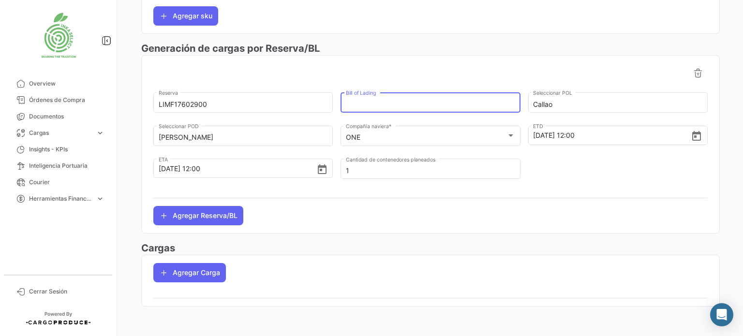
paste input "ONEYLIMF17602900"
type input "ONEYLIMF17602900"
click at [201, 272] on button "Agregar Carga" at bounding box center [189, 272] width 73 height 19
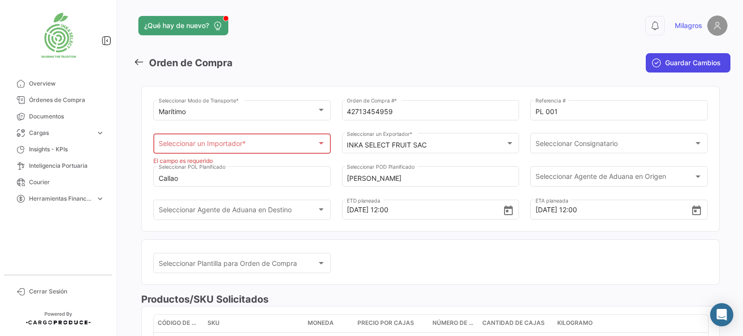
click at [696, 67] on span "Guardar Cambios" at bounding box center [693, 63] width 56 height 10
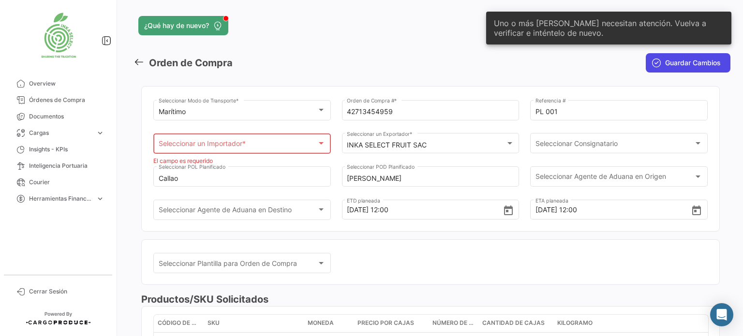
click at [675, 65] on span "Guardar Cambios" at bounding box center [693, 63] width 56 height 10
click at [320, 143] on div at bounding box center [321, 143] width 5 height 2
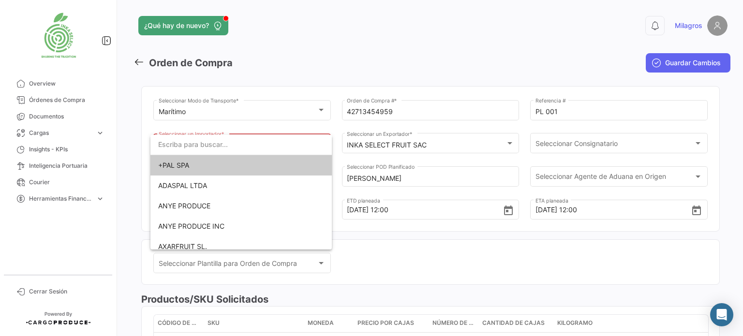
click at [243, 163] on span "+PAL SPA" at bounding box center [241, 165] width 166 height 20
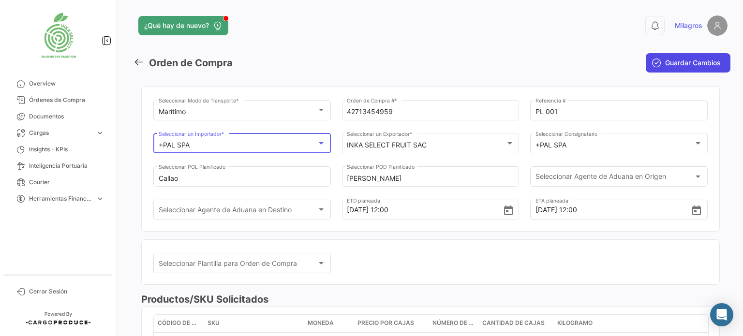
click at [696, 59] on span "Guardar Cambios" at bounding box center [693, 63] width 56 height 10
click at [691, 63] on span "Guardar Cambios" at bounding box center [693, 63] width 56 height 10
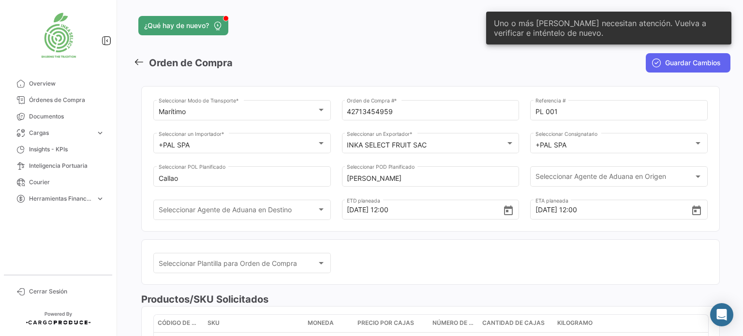
click at [432, 69] on mat-toolbar-row "Orden de Compra" at bounding box center [329, 62] width 392 height 31
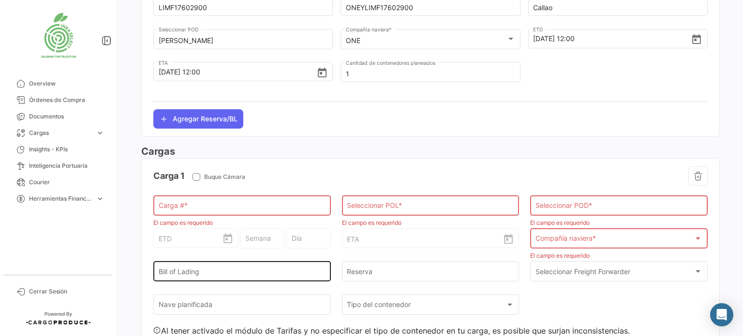
scroll to position [505, 0]
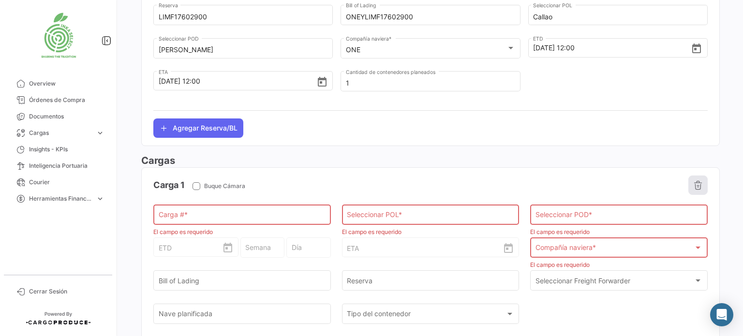
click at [694, 189] on button "button" at bounding box center [697, 184] width 19 height 19
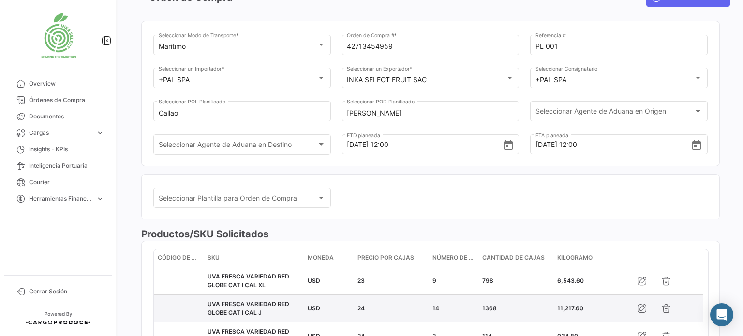
scroll to position [0, 0]
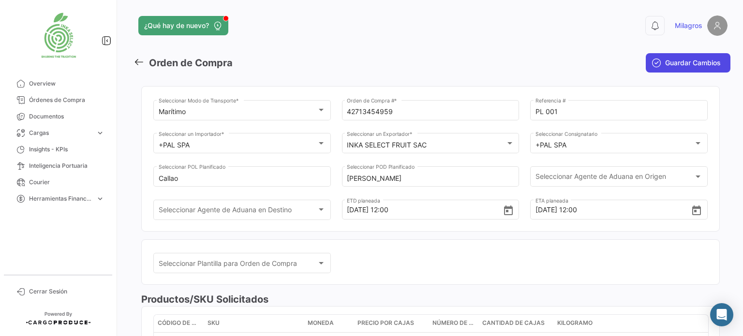
click at [694, 63] on span "Guardar Cambios" at bounding box center [693, 63] width 56 height 10
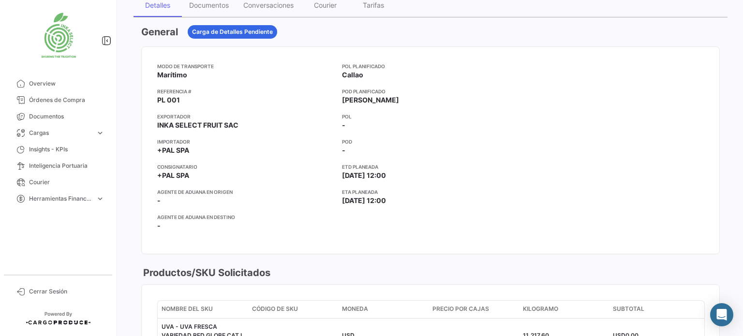
scroll to position [193, 0]
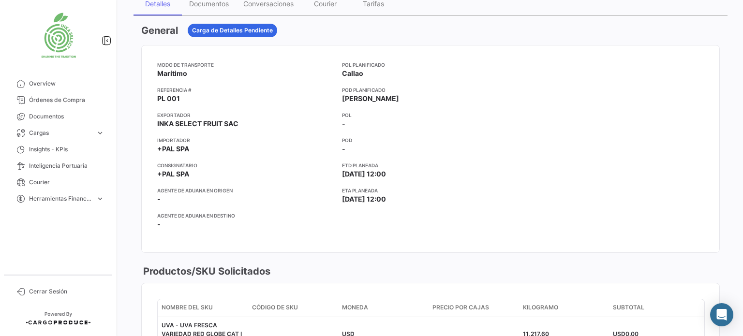
click at [345, 113] on app-card-info-title "POL" at bounding box center [430, 115] width 177 height 8
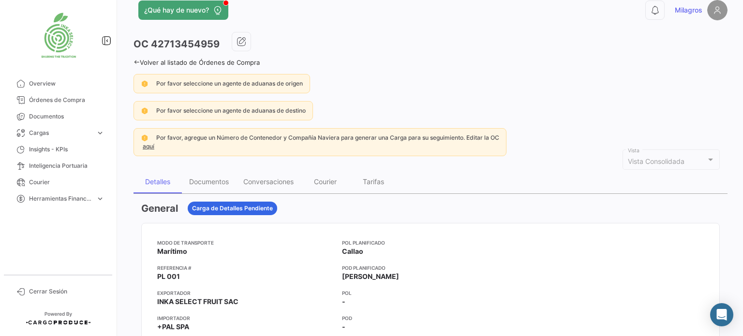
scroll to position [0, 0]
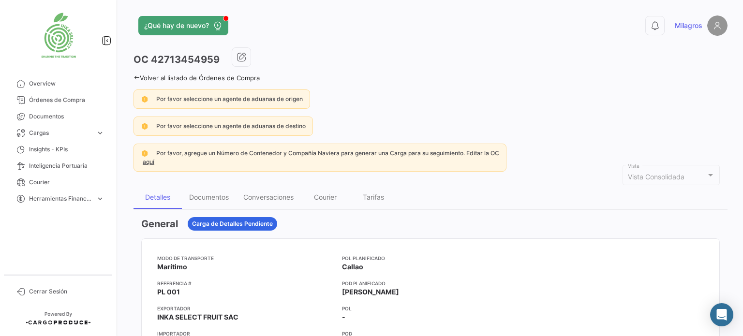
drag, startPoint x: 152, startPoint y: 58, endPoint x: 217, endPoint y: 56, distance: 64.3
click at [217, 56] on h3 "OC 42713454959" at bounding box center [176, 60] width 86 height 14
copy h3 "42713454959"
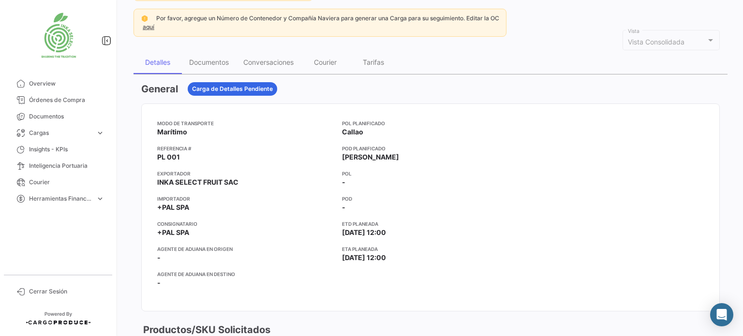
scroll to position [145, 0]
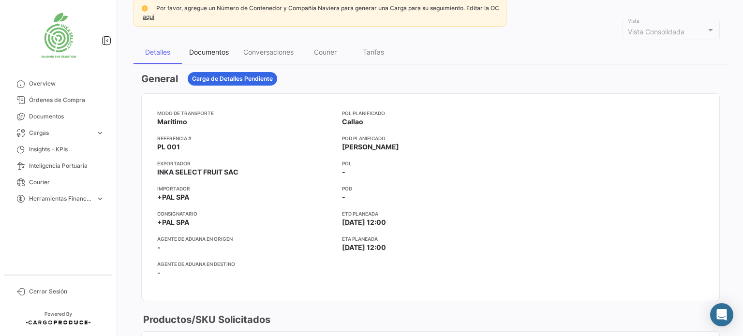
click at [205, 50] on div "Documentos" at bounding box center [209, 52] width 40 height 8
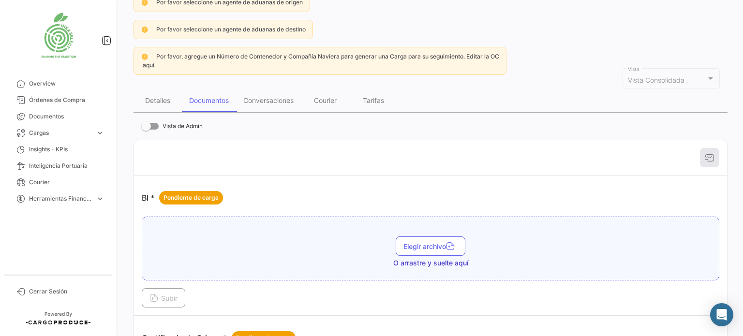
scroll to position [0, 0]
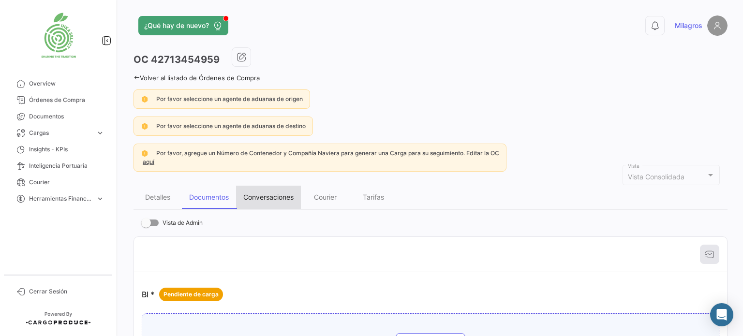
click at [275, 196] on div "Conversaciones" at bounding box center [268, 197] width 50 height 8
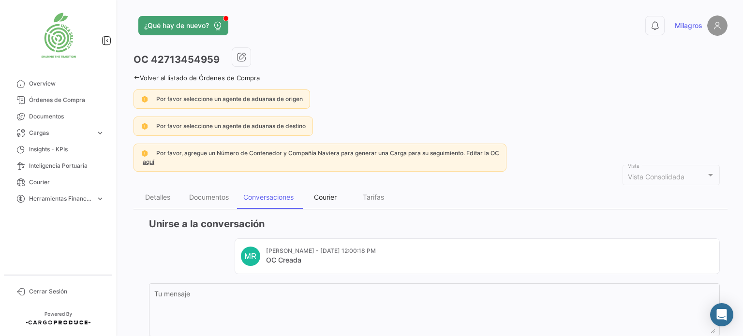
click at [326, 199] on div "Courier" at bounding box center [325, 197] width 23 height 8
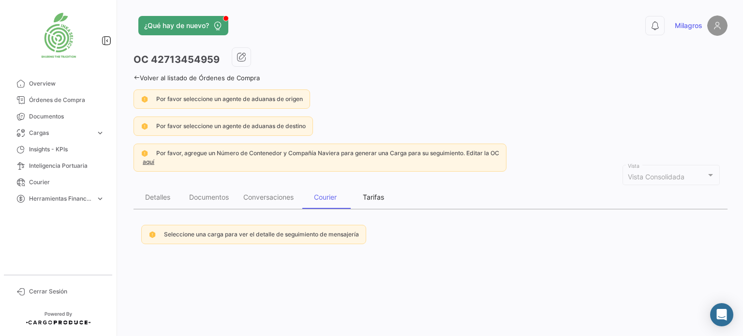
click at [369, 195] on div "Tarifas" at bounding box center [373, 197] width 21 height 8
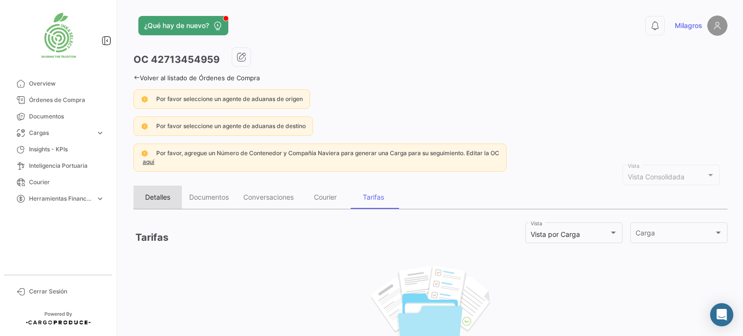
click at [158, 193] on div "Detalles" at bounding box center [157, 197] width 25 height 8
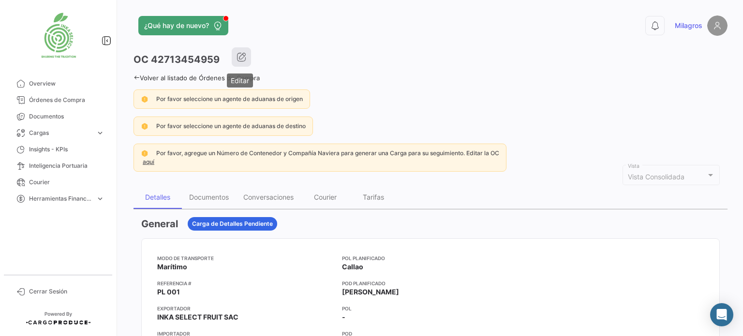
click at [240, 57] on icon "button" at bounding box center [241, 57] width 10 height 10
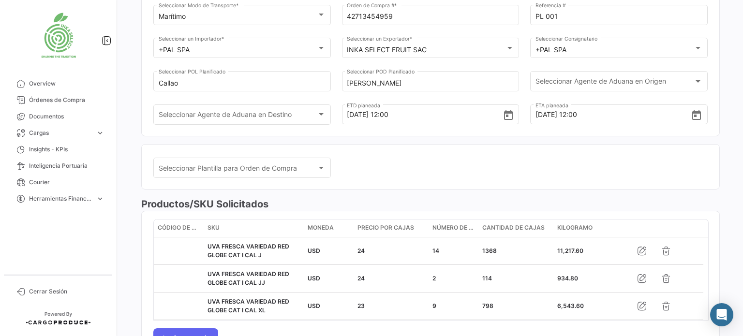
scroll to position [97, 0]
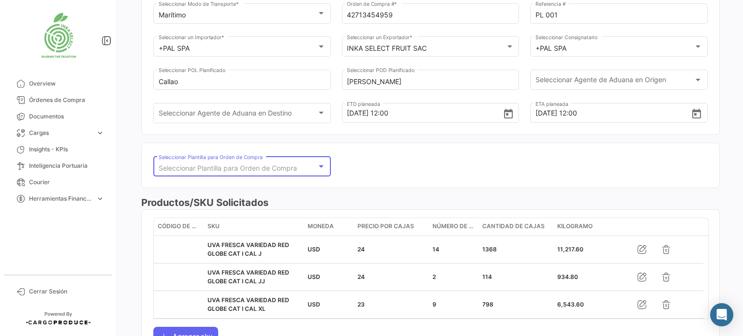
click at [317, 165] on div at bounding box center [321, 166] width 9 height 8
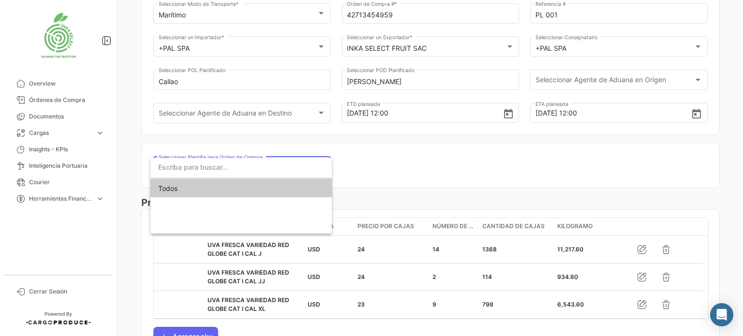
click at [382, 168] on div at bounding box center [371, 168] width 743 height 336
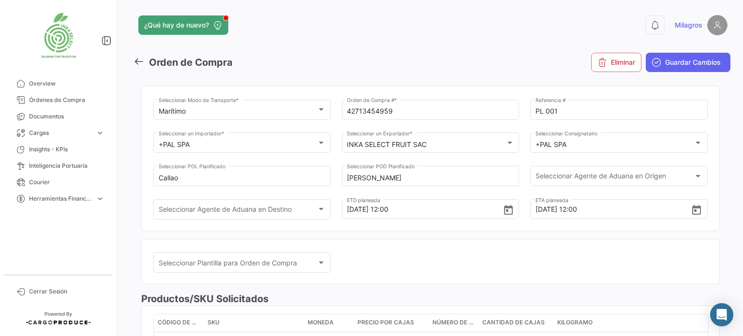
scroll to position [0, 0]
click at [690, 64] on span "Guardar Cambios" at bounding box center [693, 63] width 56 height 10
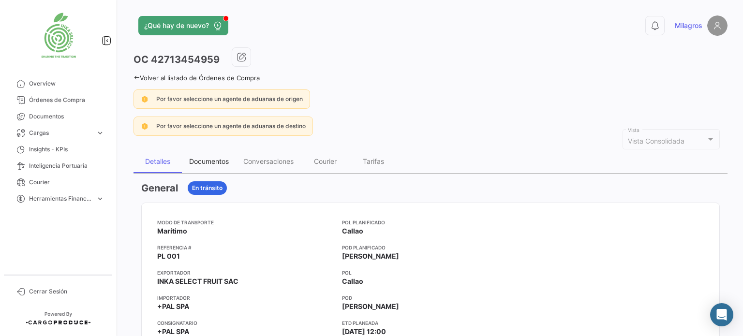
click at [207, 160] on div "Documentos" at bounding box center [209, 161] width 40 height 8
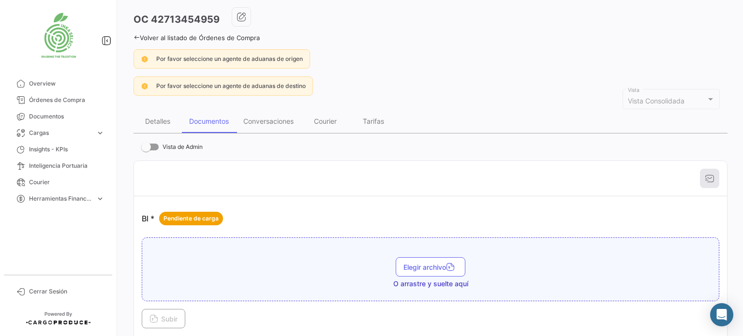
scroll to position [97, 0]
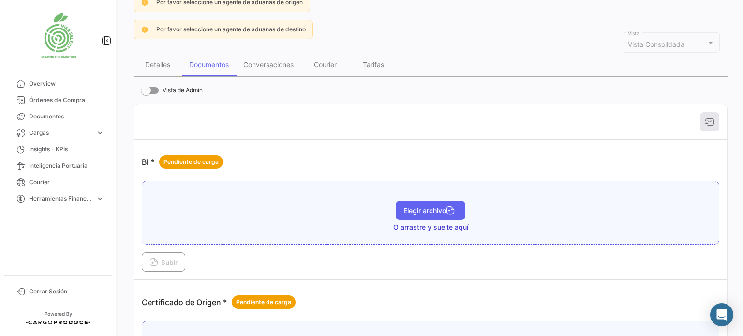
click at [429, 212] on span "Elegir archivo" at bounding box center [430, 210] width 54 height 8
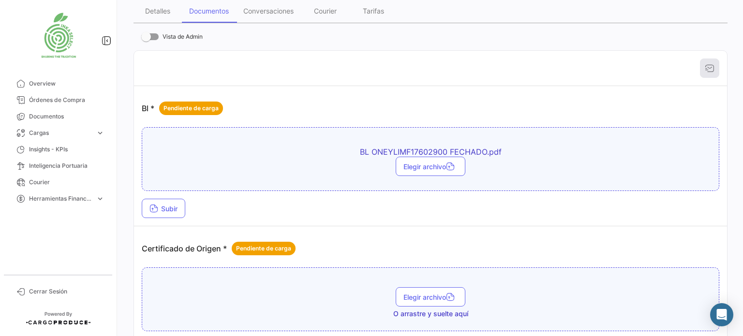
scroll to position [193, 0]
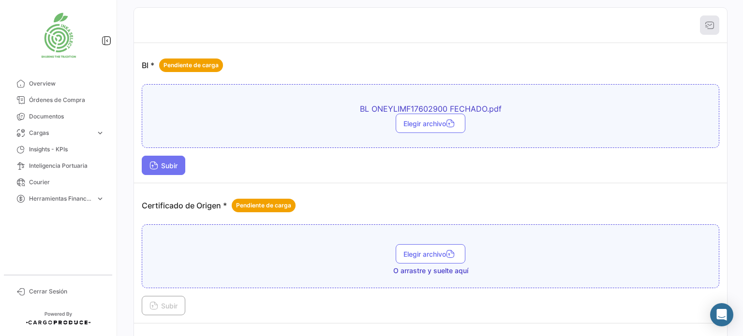
click at [173, 166] on span "Subir" at bounding box center [163, 165] width 28 height 8
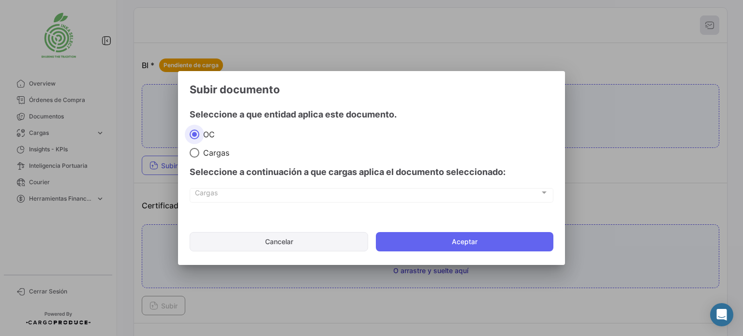
click at [294, 243] on button "Cancelar" at bounding box center [279, 241] width 178 height 19
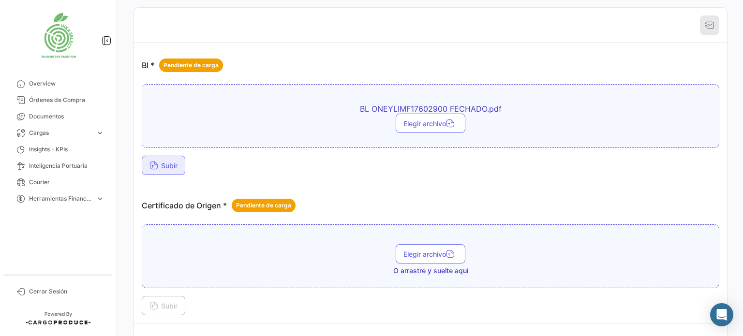
scroll to position [242, 0]
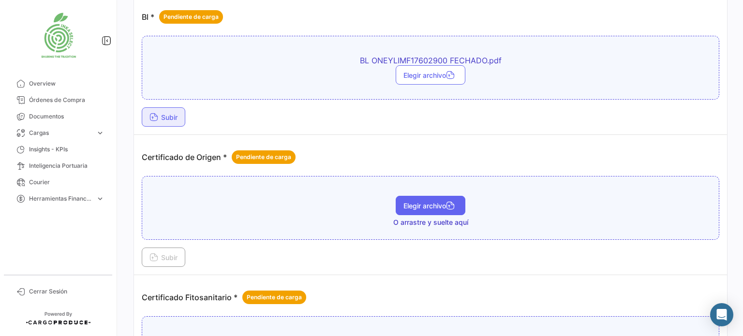
click at [423, 203] on span "Elegir archivo" at bounding box center [430, 206] width 54 height 8
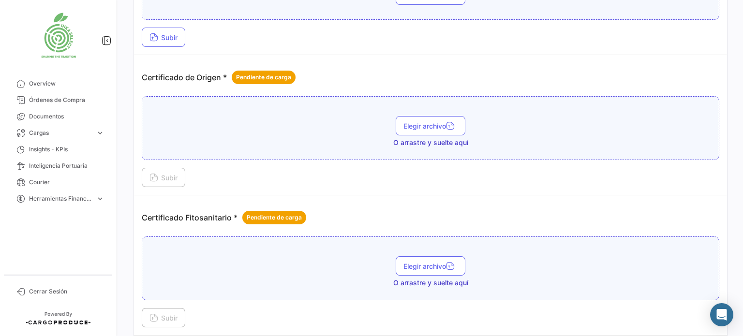
scroll to position [338, 0]
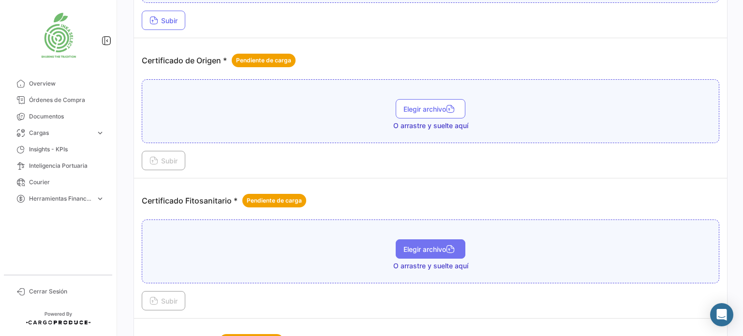
click at [424, 249] on span "Elegir archivo" at bounding box center [430, 249] width 54 height 8
click at [418, 248] on span "Elegir archivo" at bounding box center [430, 249] width 54 height 8
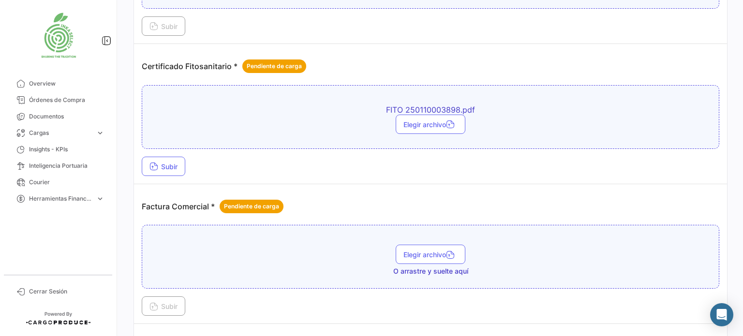
scroll to position [483, 0]
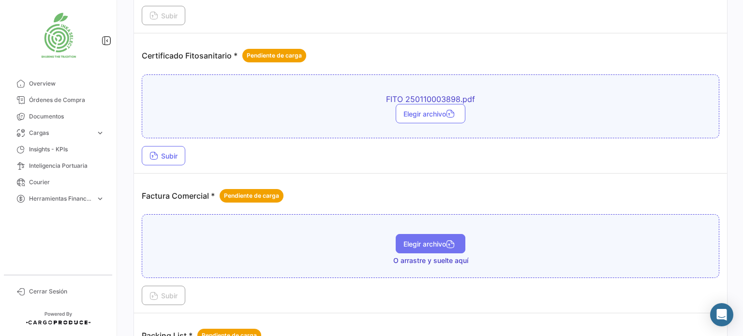
click at [441, 245] on button "Elegir archivo" at bounding box center [430, 243] width 70 height 19
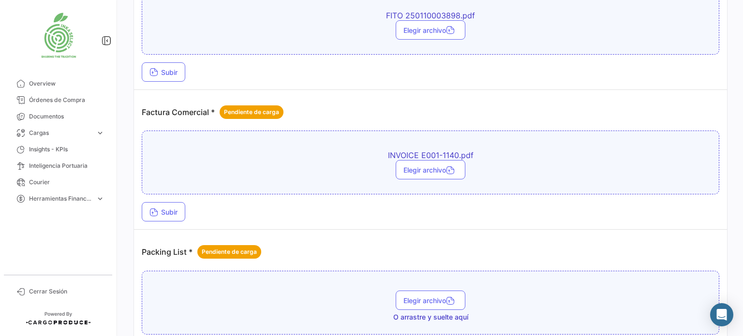
scroll to position [628, 0]
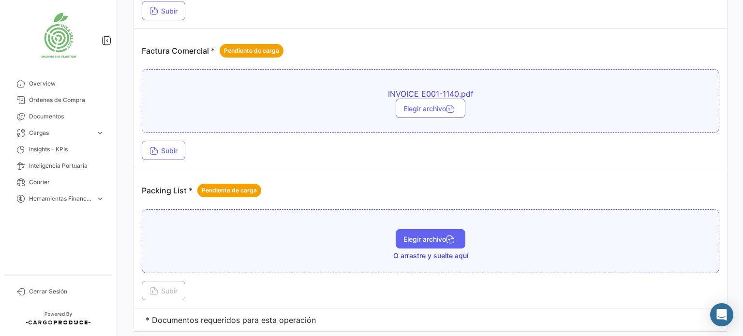
click at [426, 237] on span "Elegir archivo" at bounding box center [430, 239] width 54 height 8
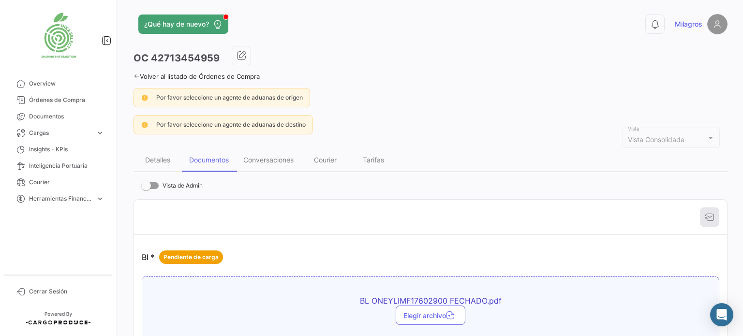
scroll to position [0, 0]
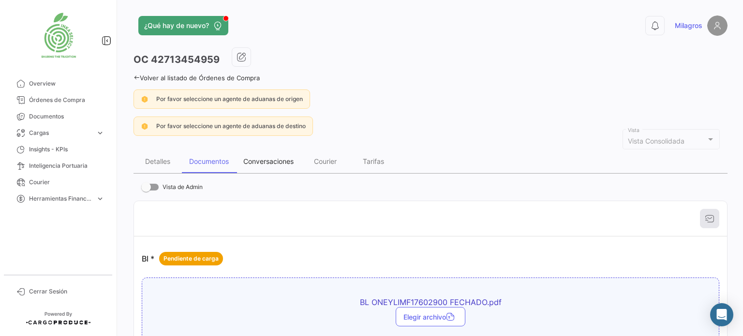
click at [276, 163] on div "Conversaciones" at bounding box center [268, 161] width 50 height 8
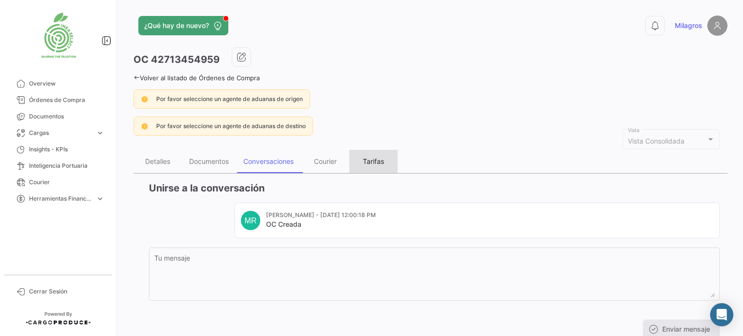
click at [379, 160] on div "Tarifas" at bounding box center [373, 161] width 21 height 8
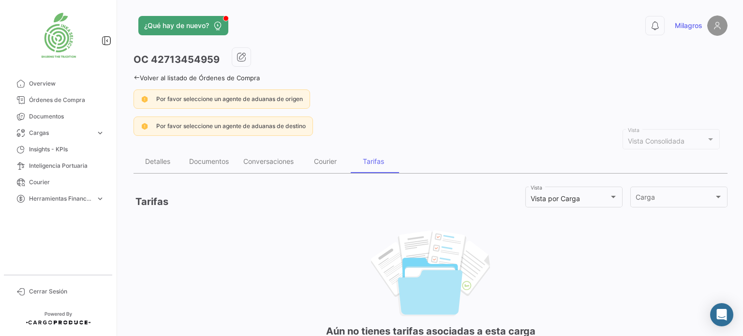
scroll to position [23, 0]
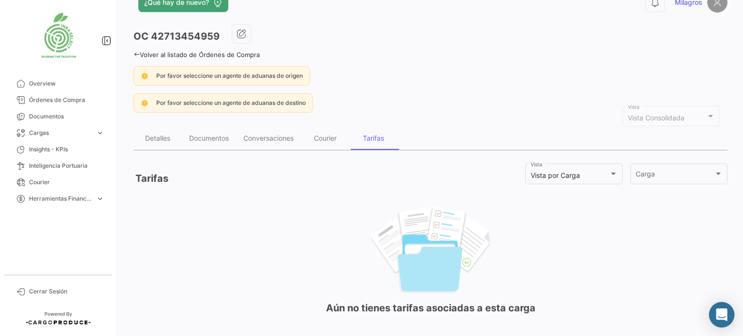
click at [723, 313] on icon "Abrir Intercom Messenger" at bounding box center [720, 314] width 11 height 13
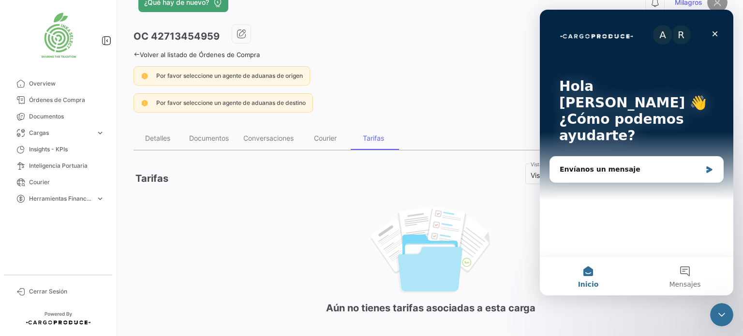
scroll to position [0, 0]
click at [714, 29] on div "Cerrar" at bounding box center [714, 33] width 17 height 17
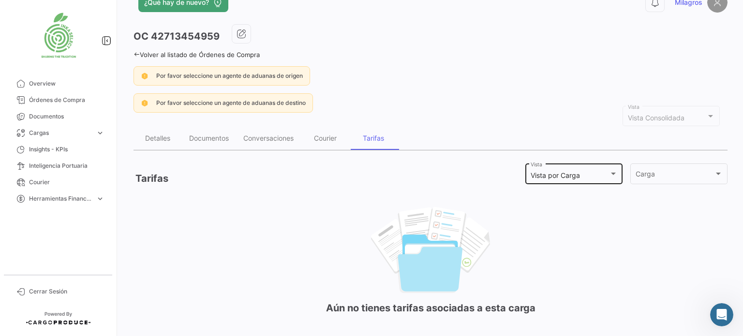
click at [609, 174] on div at bounding box center [613, 174] width 9 height 8
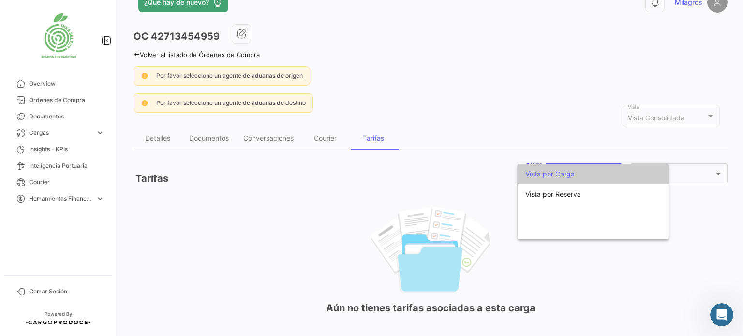
click at [605, 270] on div at bounding box center [371, 168] width 743 height 336
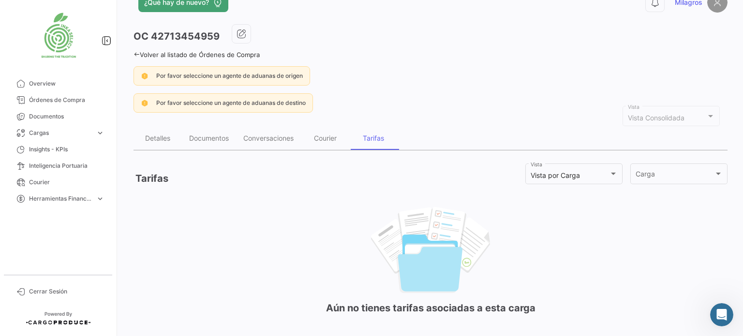
drag, startPoint x: 692, startPoint y: 208, endPoint x: 689, endPoint y: 216, distance: 8.3
drag, startPoint x: 689, startPoint y: 216, endPoint x: 234, endPoint y: 185, distance: 456.0
click at [234, 184] on div "Tarifas Vista por Carga Vista Carga Carga" at bounding box center [430, 178] width 594 height 33
click at [328, 138] on div "Courier" at bounding box center [325, 138] width 23 height 8
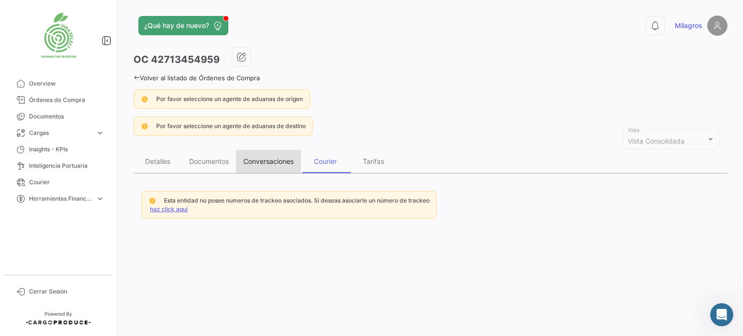
click at [271, 163] on div "Conversaciones" at bounding box center [268, 161] width 50 height 8
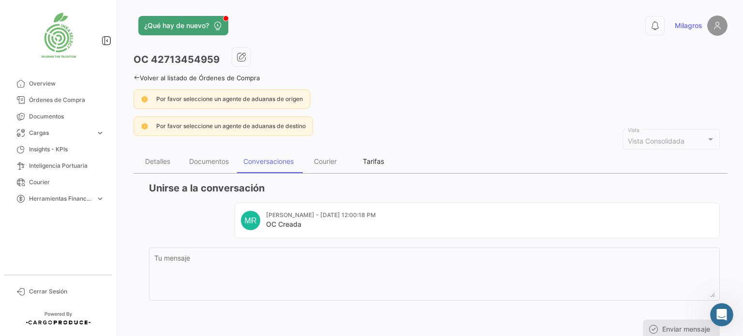
click at [380, 159] on div "Tarifas" at bounding box center [373, 161] width 21 height 8
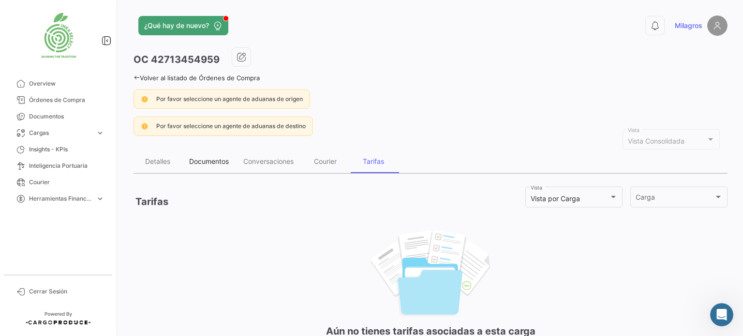
click at [211, 164] on div "Documentos" at bounding box center [209, 161] width 54 height 23
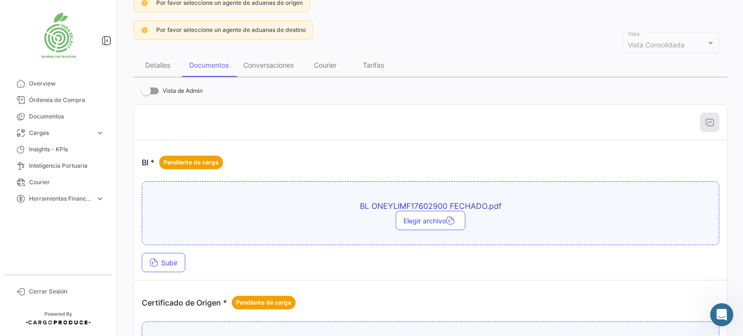
scroll to position [97, 0]
click at [155, 66] on div "Detalles" at bounding box center [157, 64] width 25 height 8
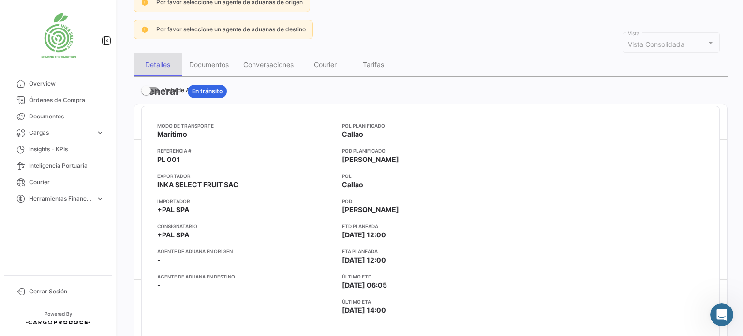
scroll to position [0, 0]
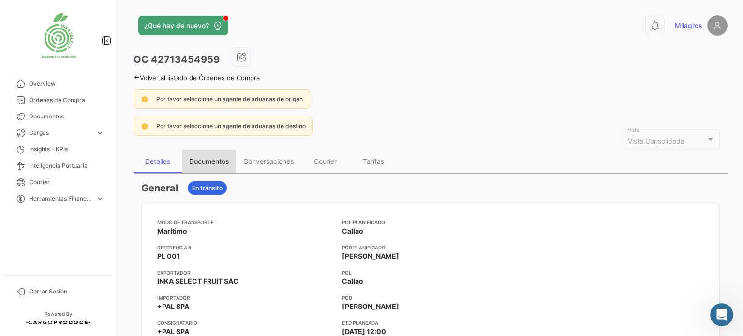
click at [215, 163] on div "Documentos" at bounding box center [209, 161] width 40 height 8
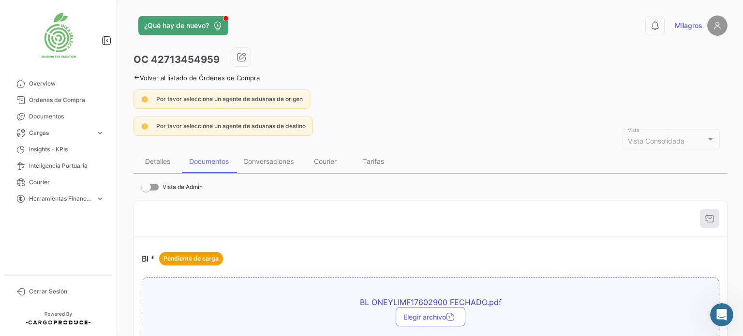
click at [703, 216] on div at bounding box center [430, 218] width 577 height 19
click at [183, 211] on div at bounding box center [430, 218] width 577 height 19
click at [379, 161] on div "Tarifas" at bounding box center [373, 161] width 21 height 8
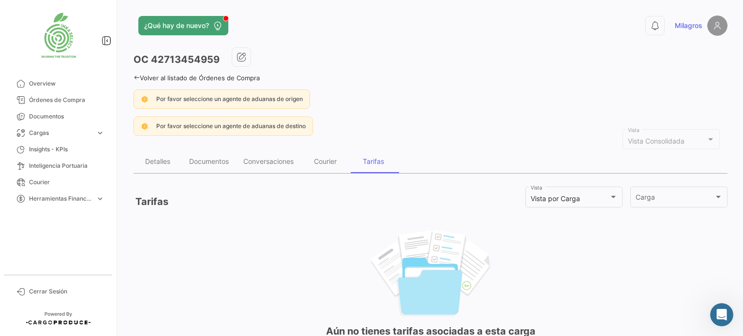
click at [532, 58] on div "OC 42713454959" at bounding box center [430, 59] width 594 height 24
